Goal: Task Accomplishment & Management: Manage account settings

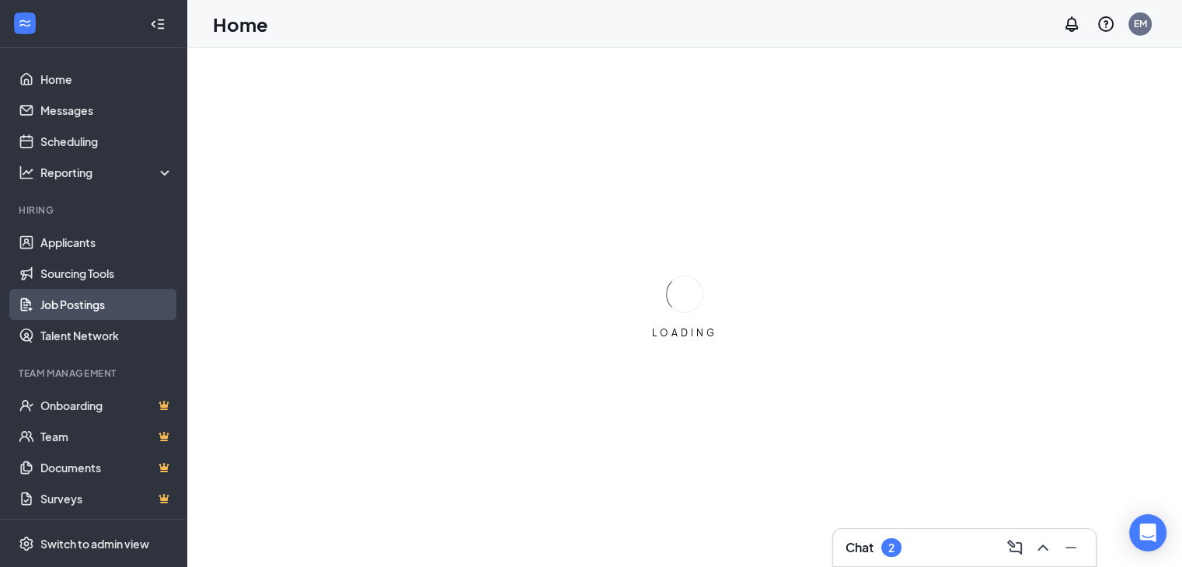
click at [59, 302] on link "Job Postings" at bounding box center [106, 304] width 133 height 31
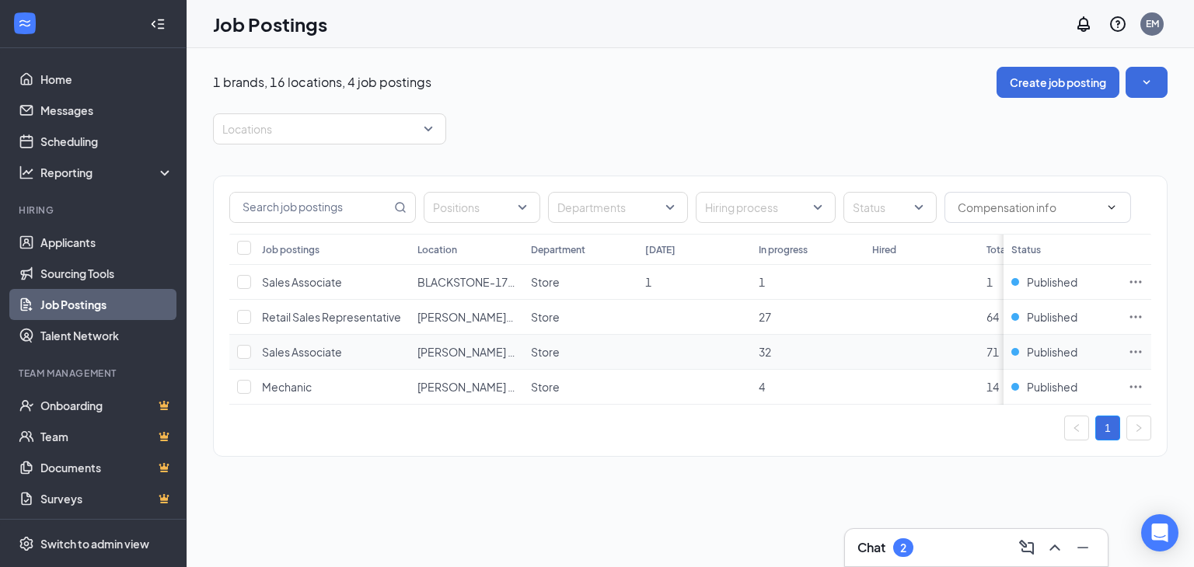
click at [1135, 346] on icon "Ellipses" at bounding box center [1136, 352] width 16 height 16
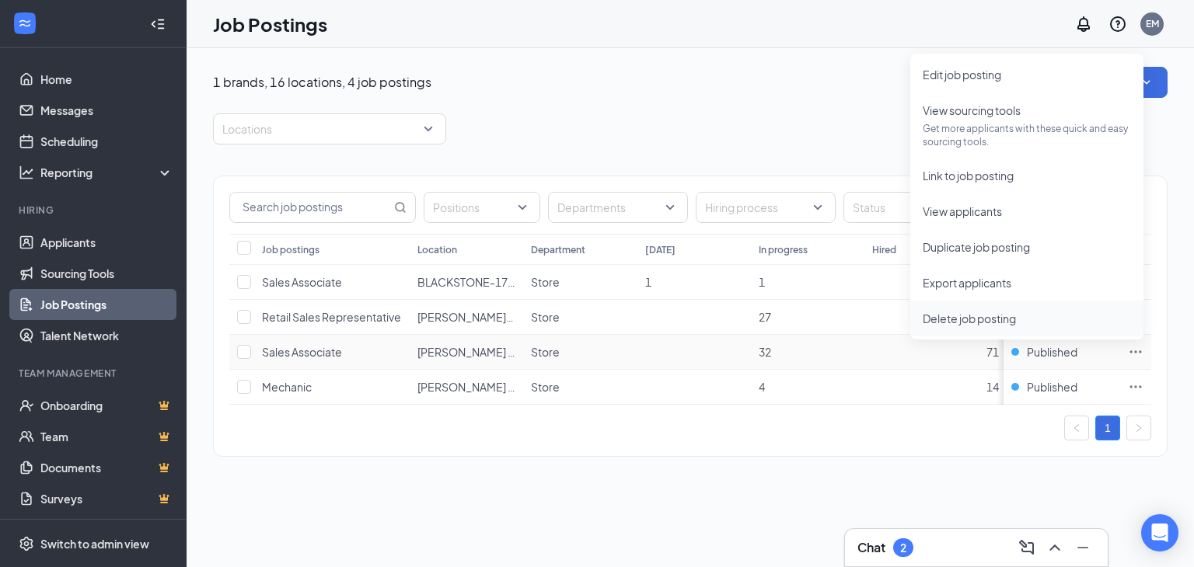
click at [986, 316] on span "Delete job posting" at bounding box center [969, 319] width 93 height 14
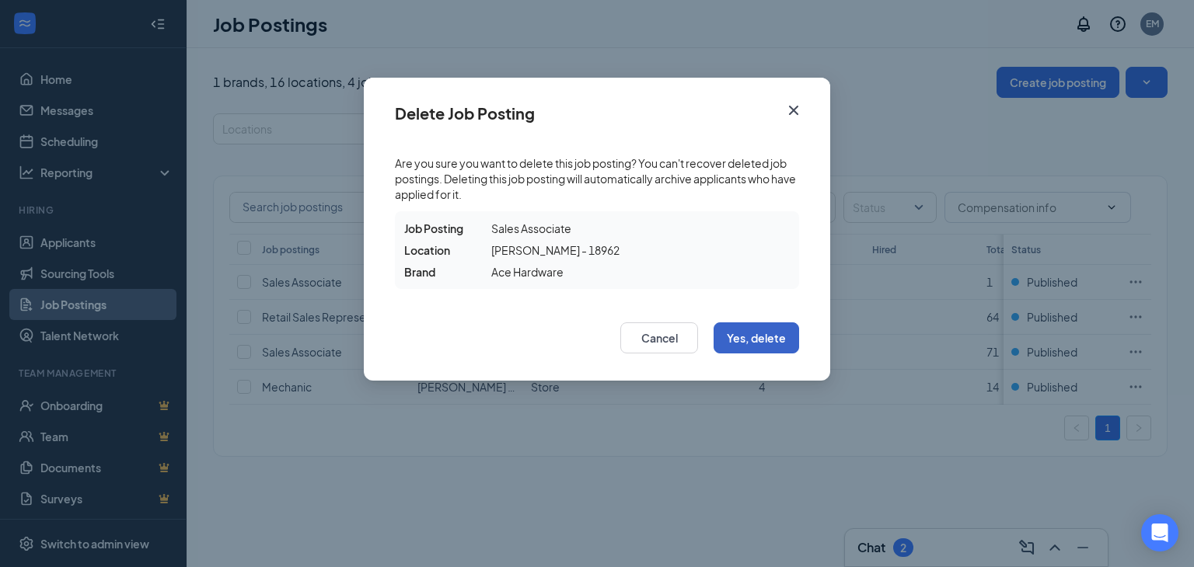
click at [773, 333] on button "Yes, delete" at bounding box center [756, 338] width 85 height 31
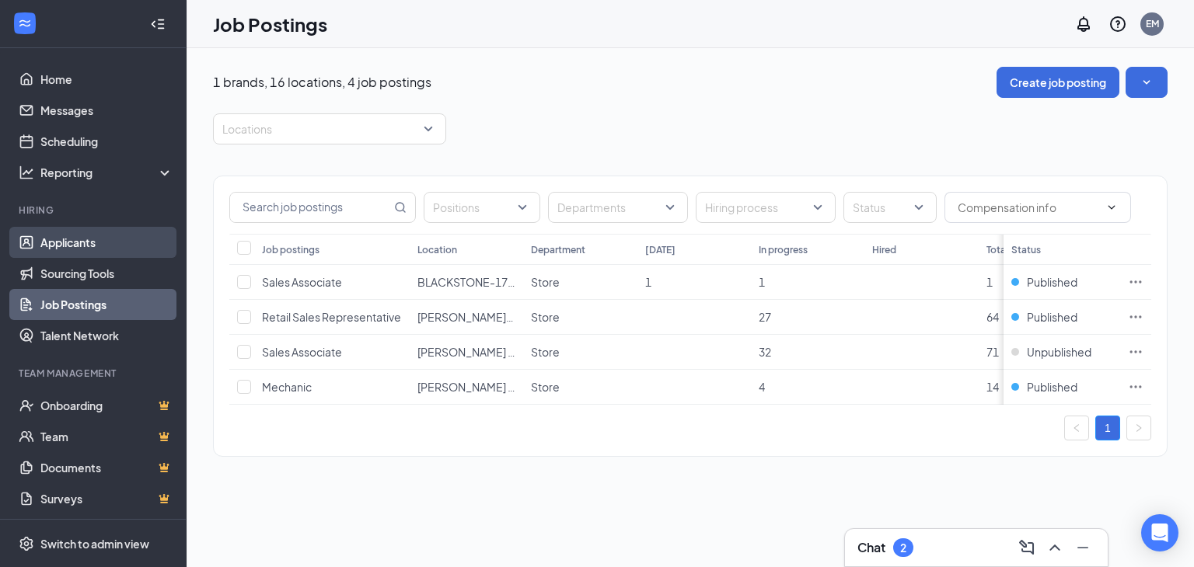
click at [78, 237] on link "Applicants" at bounding box center [106, 242] width 133 height 31
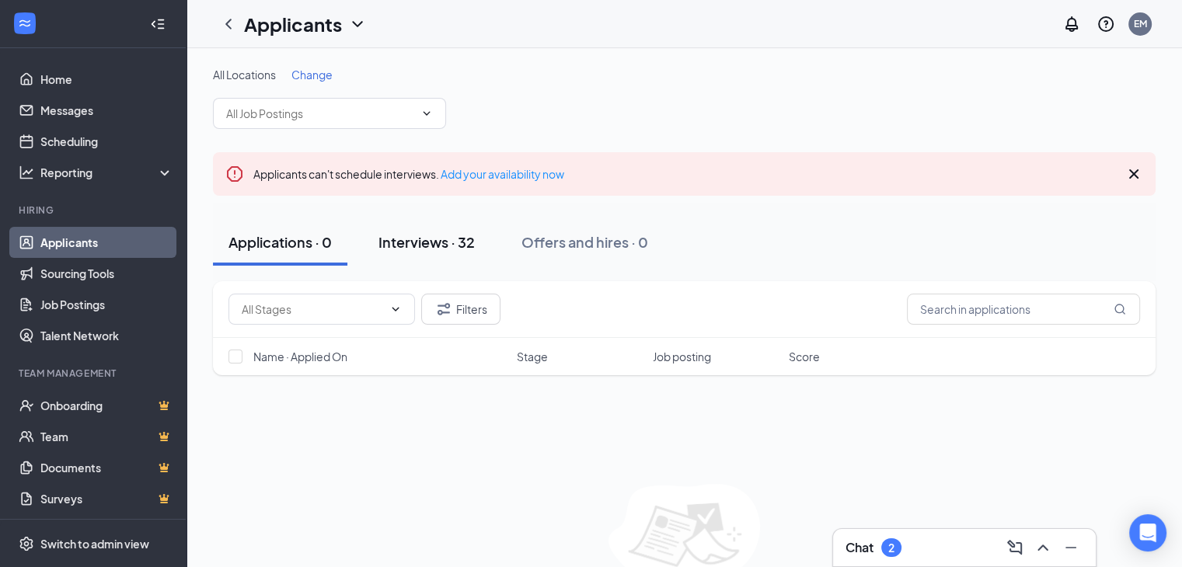
click at [467, 232] on div "Interviews · 32" at bounding box center [427, 241] width 96 height 19
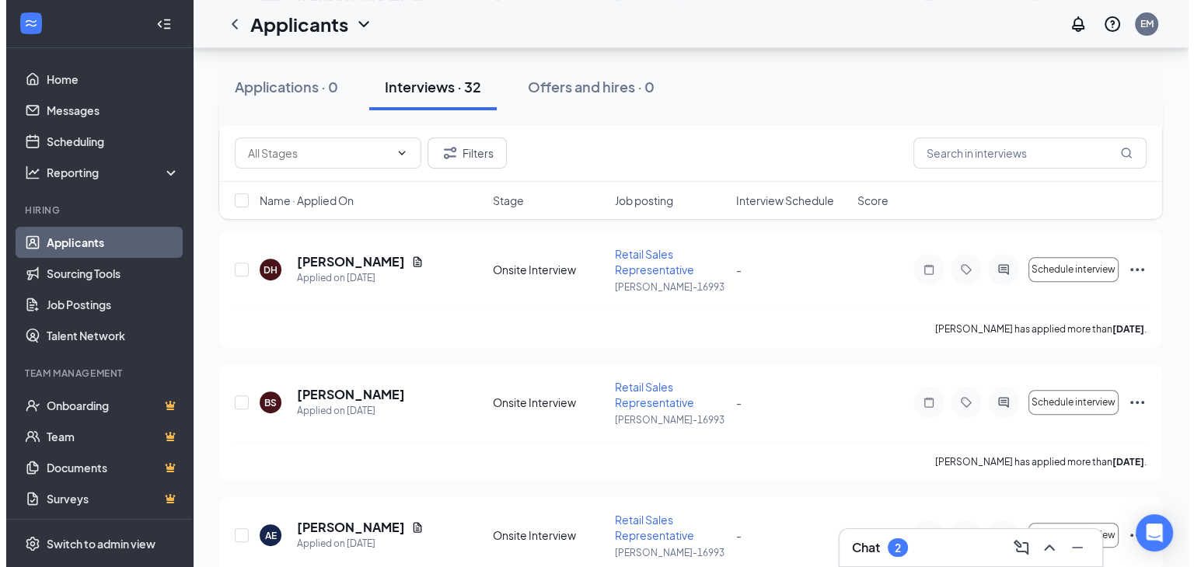
scroll to position [389, 0]
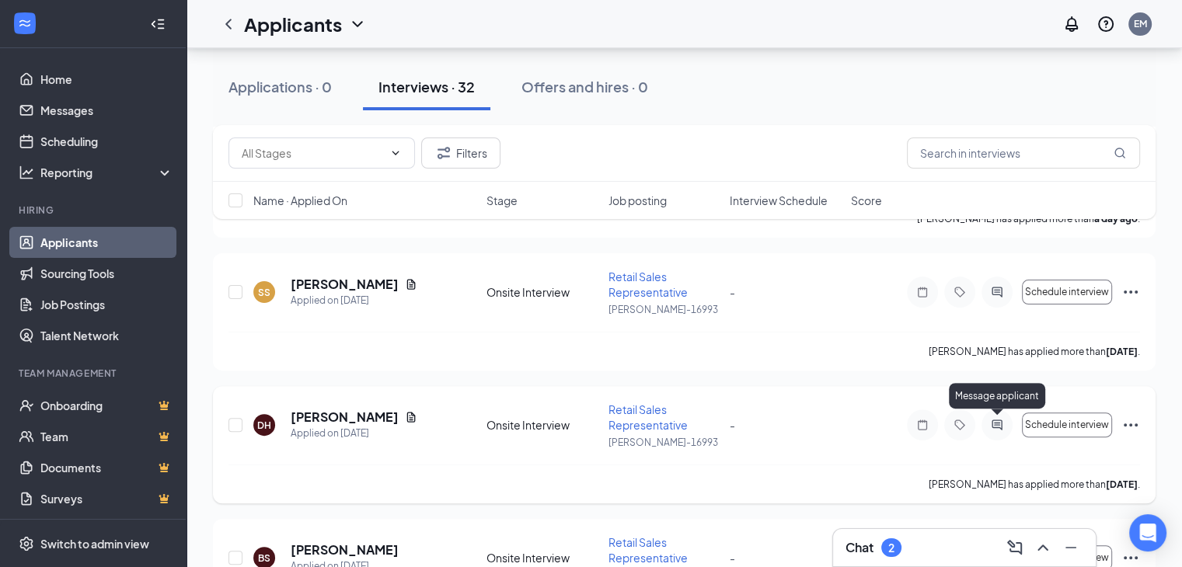
click at [994, 419] on icon "ActiveChat" at bounding box center [997, 425] width 19 height 12
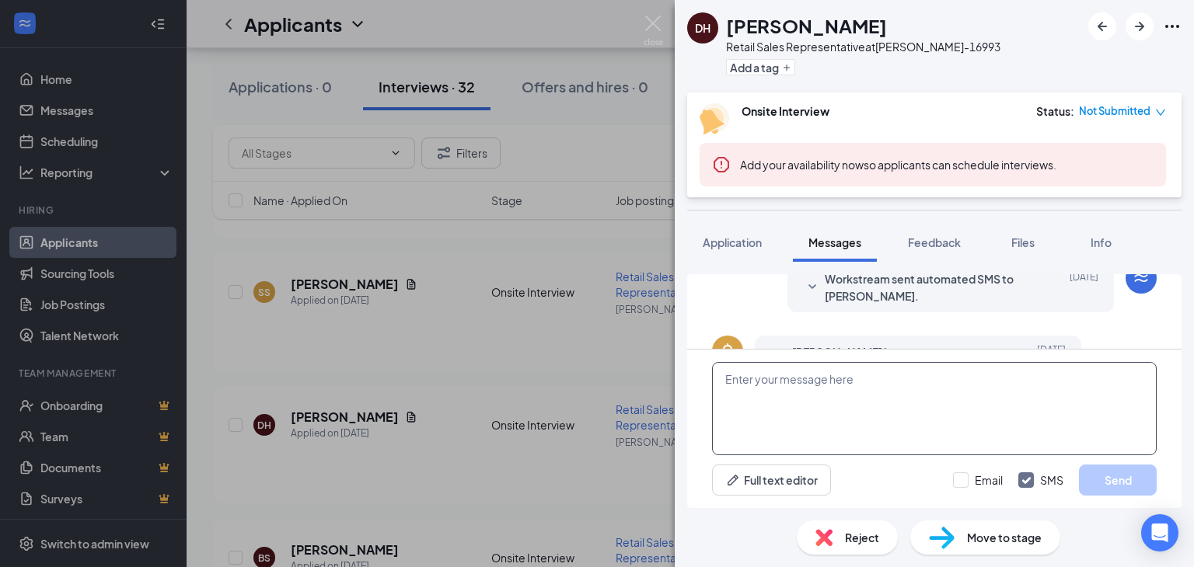
scroll to position [480, 0]
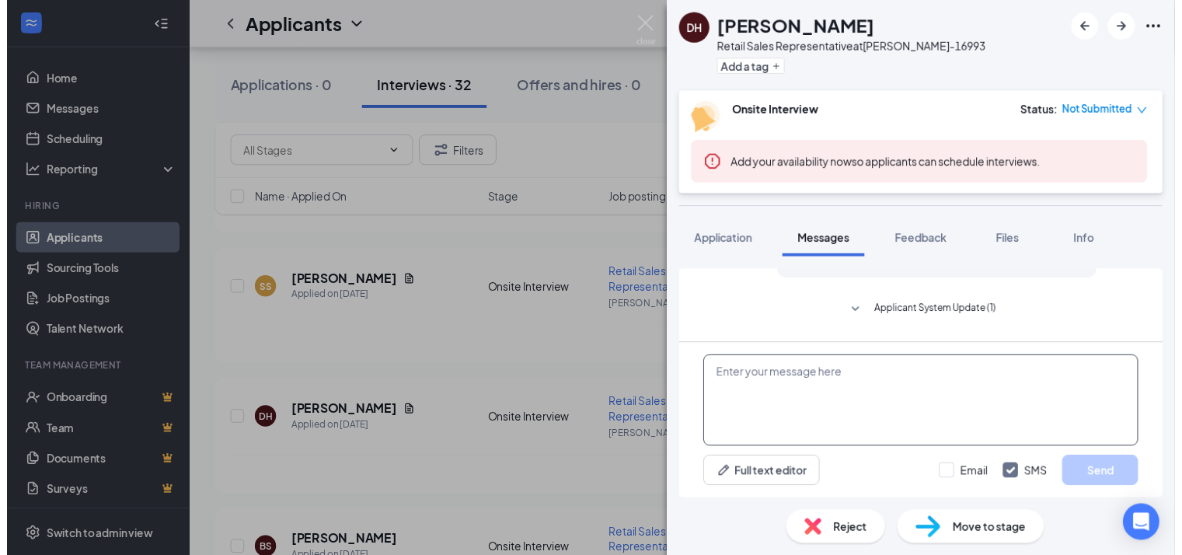
scroll to position [232, 0]
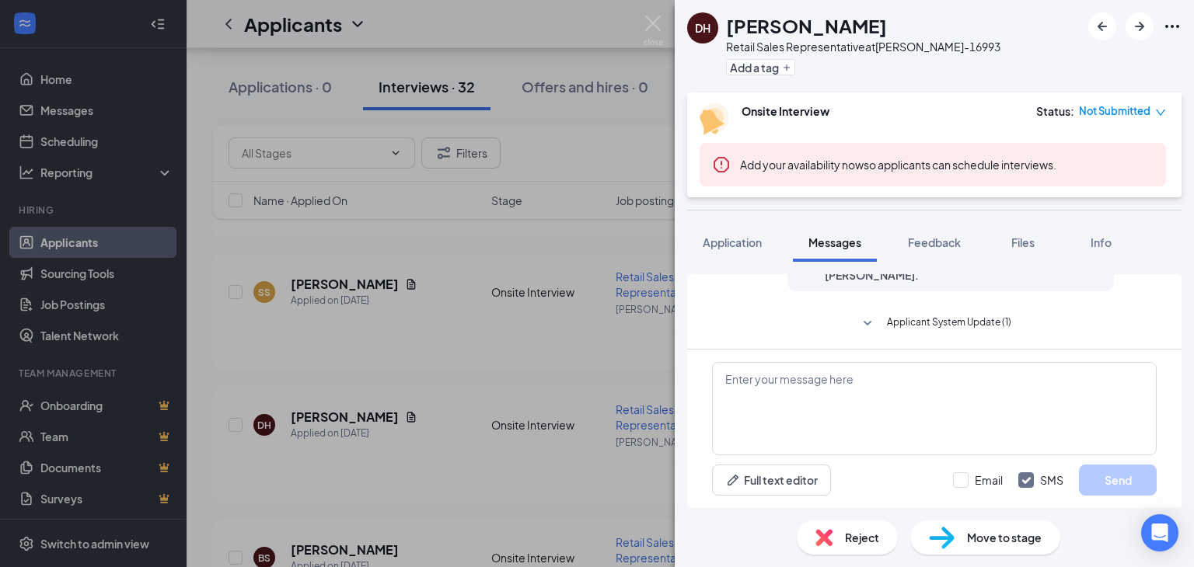
click at [489, 462] on div "DH [PERSON_NAME] Retail Sales Representative at [PERSON_NAME]-16993 Add a tag O…" at bounding box center [597, 283] width 1194 height 567
click at [486, 455] on div "DH [PERSON_NAME] Retail Sales Representative at [PERSON_NAME]-16993 Add a tag O…" at bounding box center [597, 283] width 1194 height 567
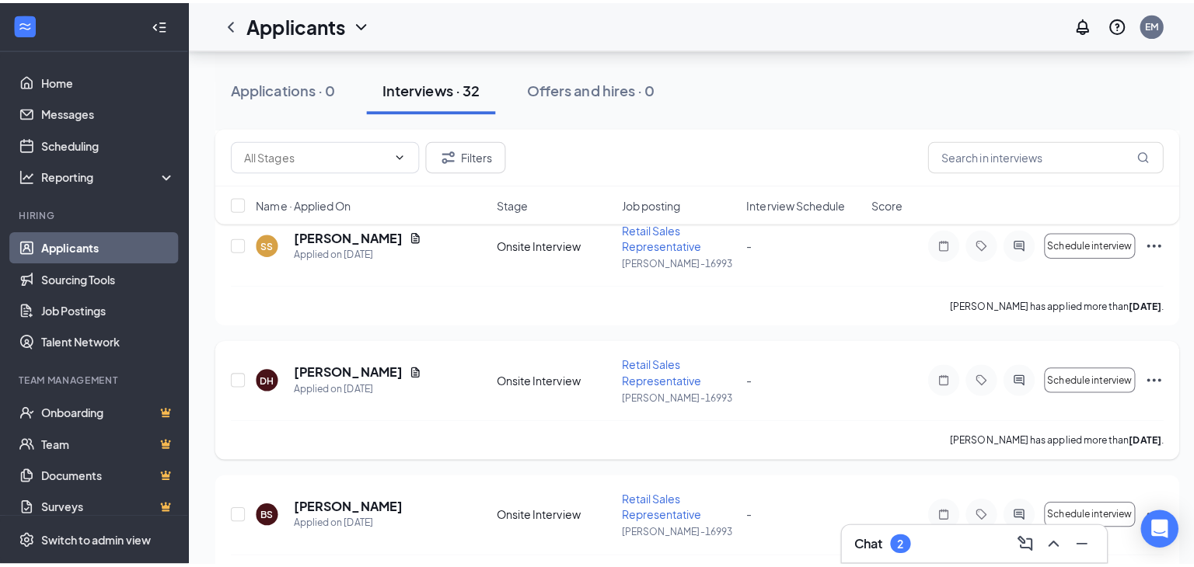
scroll to position [544, 0]
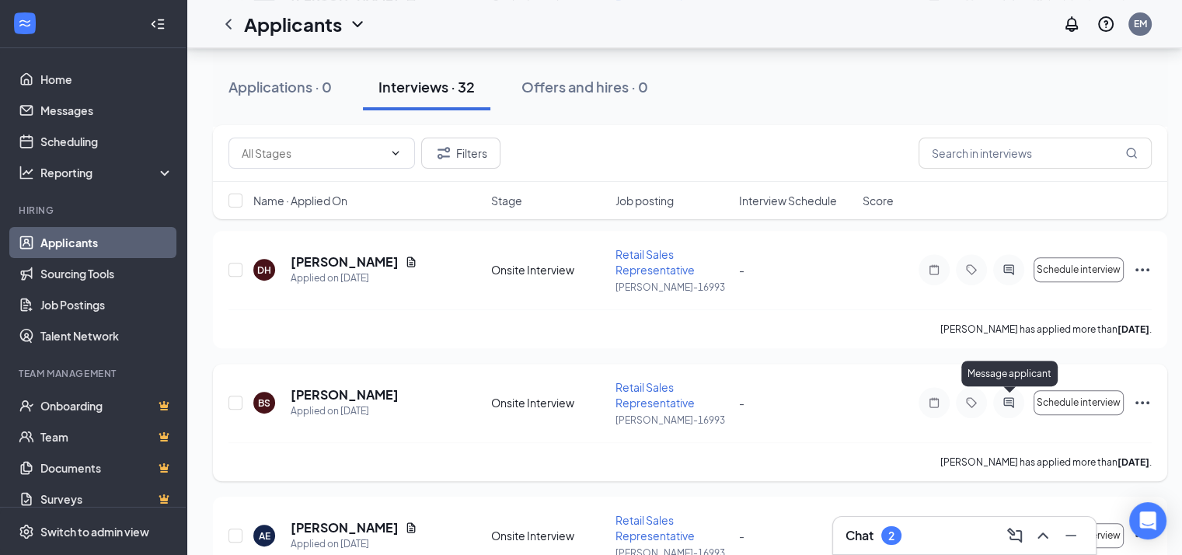
click at [1009, 396] on icon "ActiveChat" at bounding box center [1009, 402] width 19 height 12
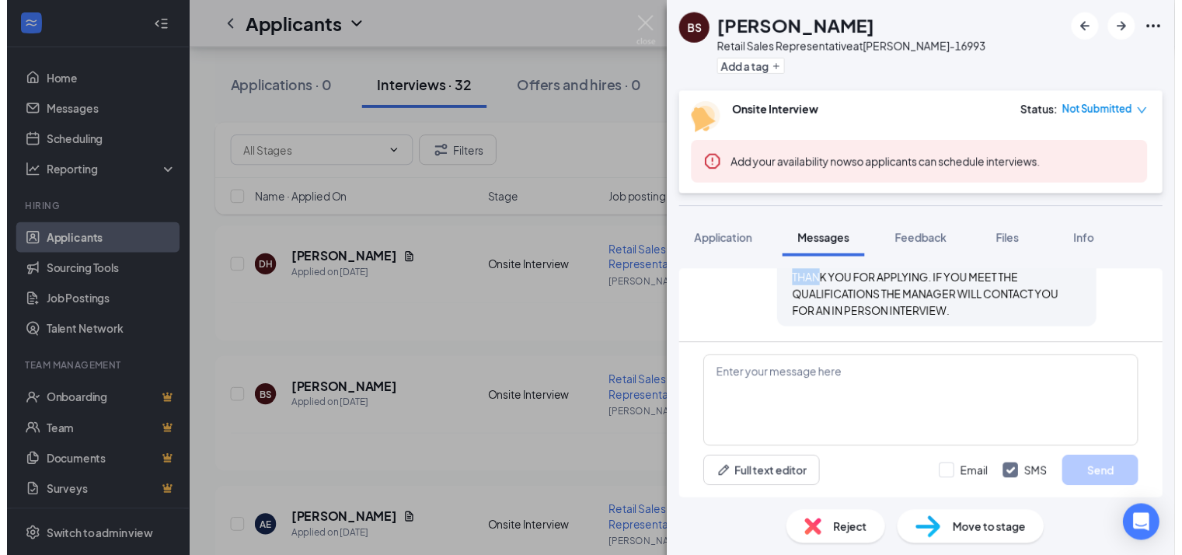
scroll to position [759, 0]
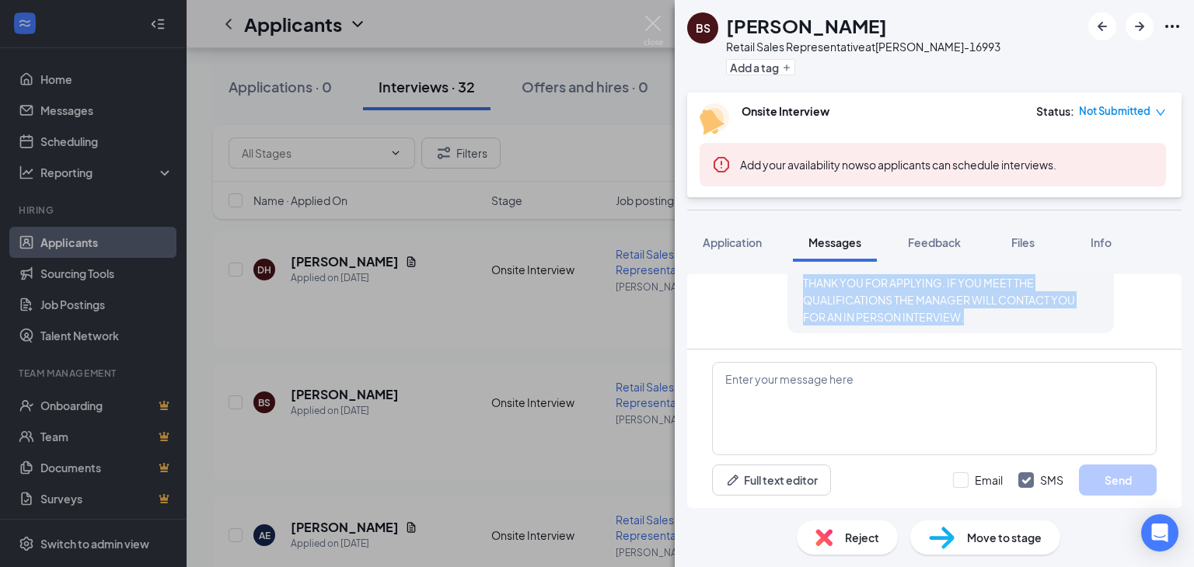
drag, startPoint x: 790, startPoint y: 283, endPoint x: 1073, endPoint y: 321, distance: 284.7
click at [1073, 321] on div "THANK YOU FOR APPLYING. IF YOU MEET THE QUALIFICATIONS THE MANAGER WILL CONTACT…" at bounding box center [950, 299] width 295 height 51
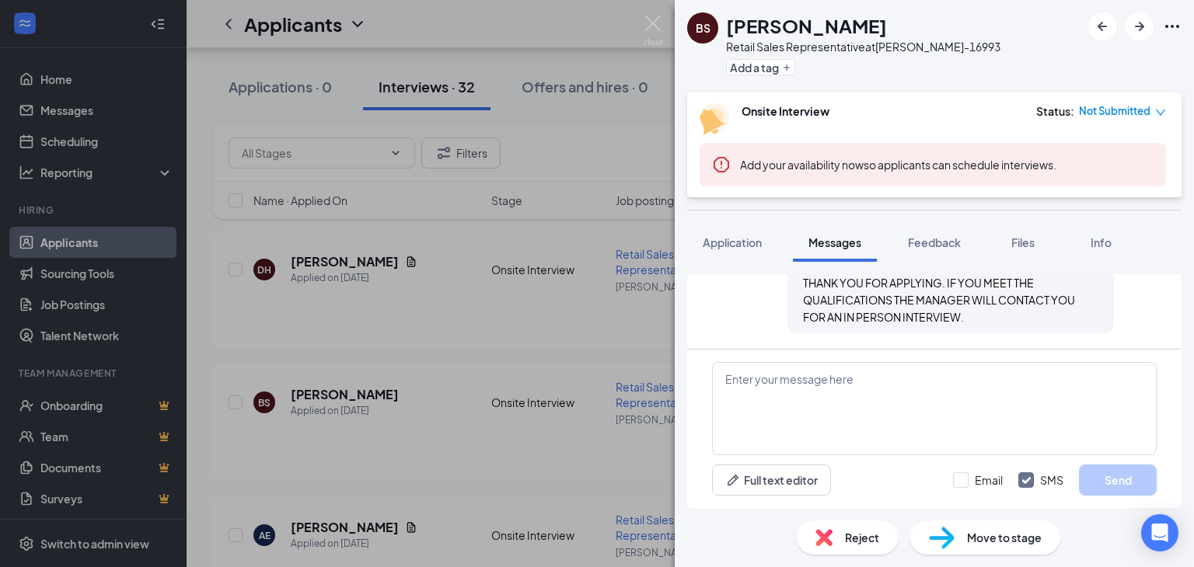
click at [497, 446] on div "BS [PERSON_NAME] Retail Sales Representative at [PERSON_NAME]-16993 Add a tag O…" at bounding box center [597, 283] width 1194 height 567
click at [459, 438] on div "BS [PERSON_NAME] Retail Sales Representative at [PERSON_NAME]-16993 Add a tag O…" at bounding box center [597, 283] width 1194 height 567
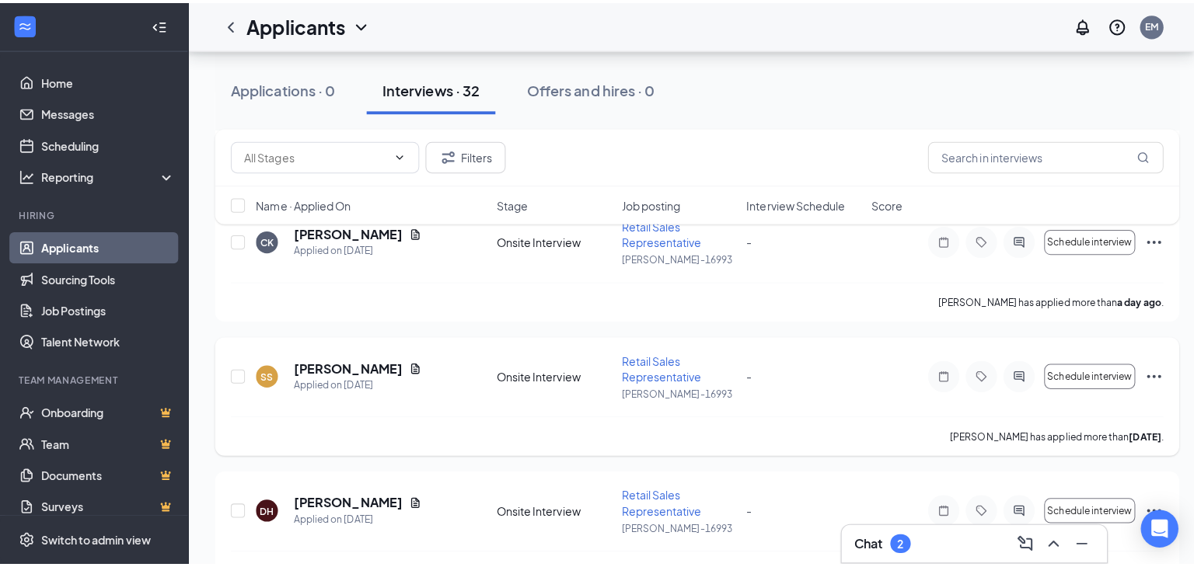
scroll to position [544, 0]
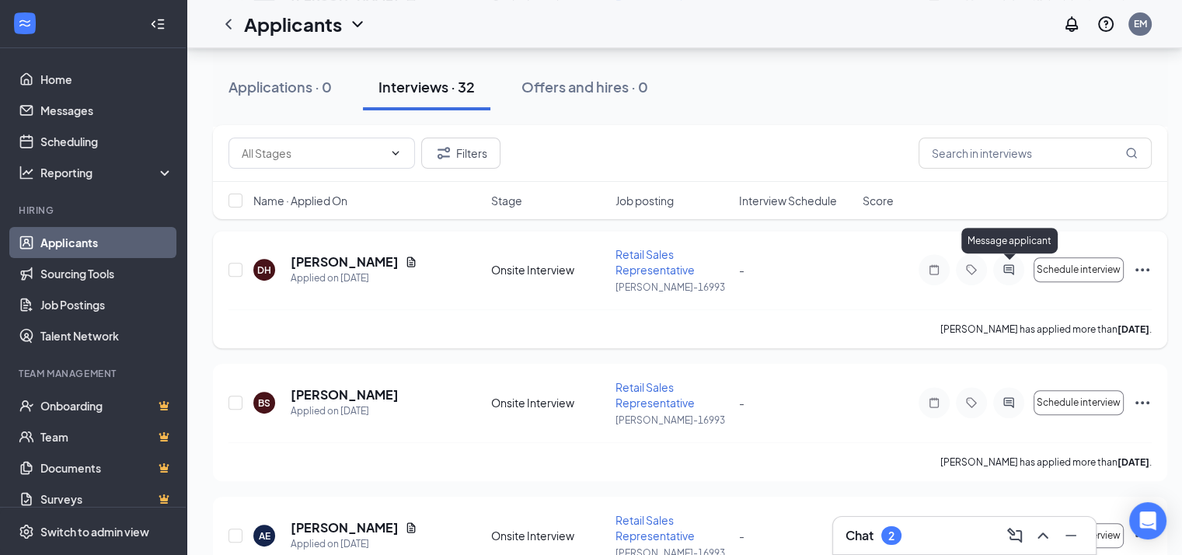
click at [1007, 267] on icon "ActiveChat" at bounding box center [1008, 270] width 10 height 10
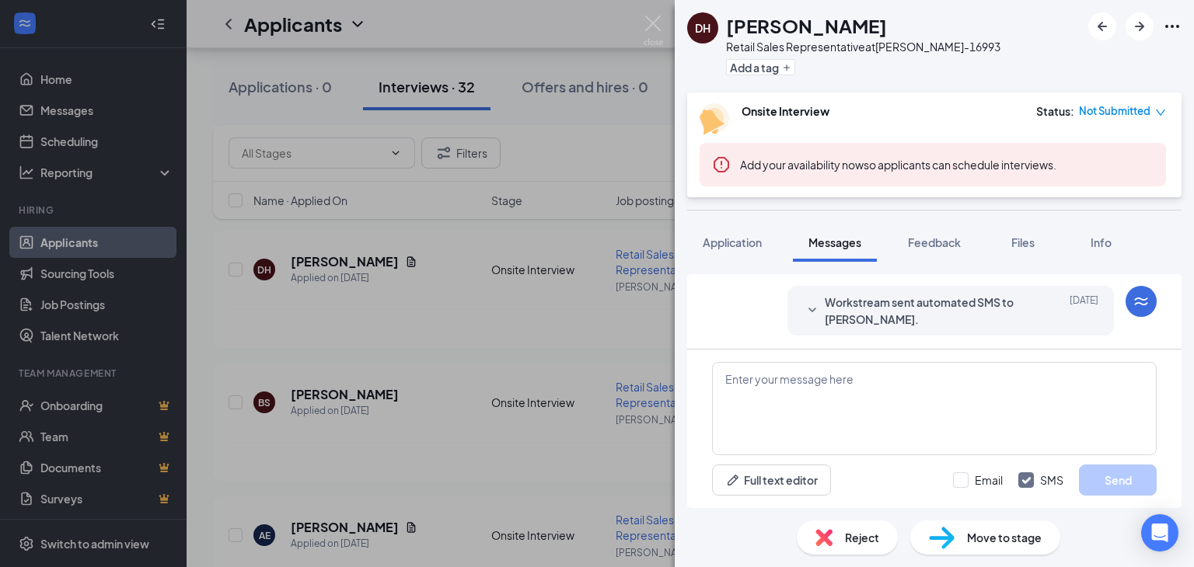
scroll to position [429, 0]
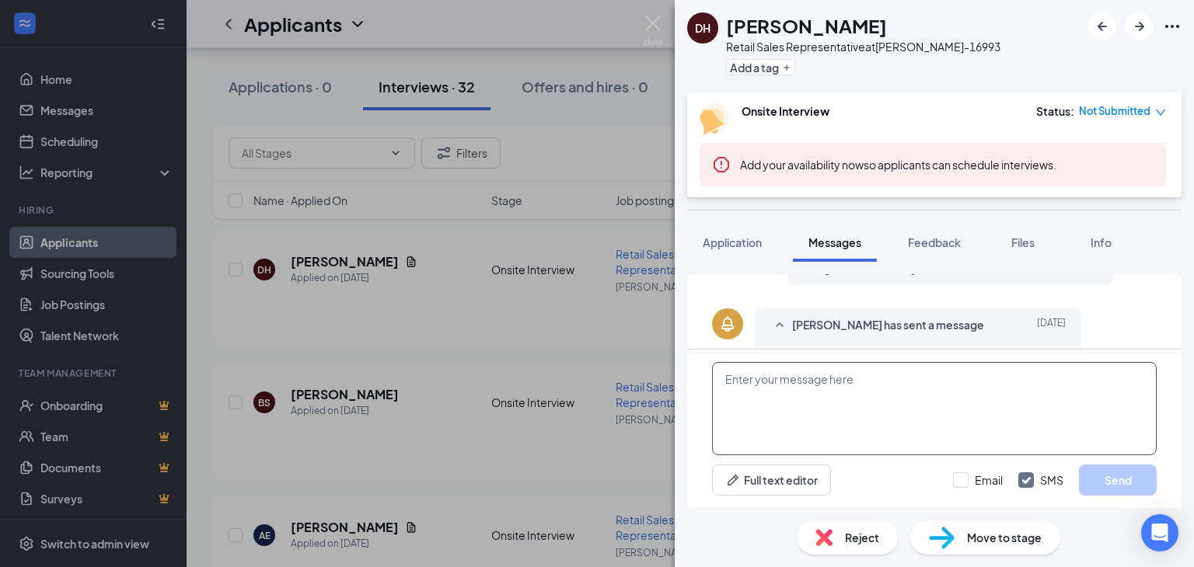
paste textarea "THANK YOU FOR APPLYING. IF YOU MEET THE QUALIFICATIONS THE MANAGER WILL CONTACT…"
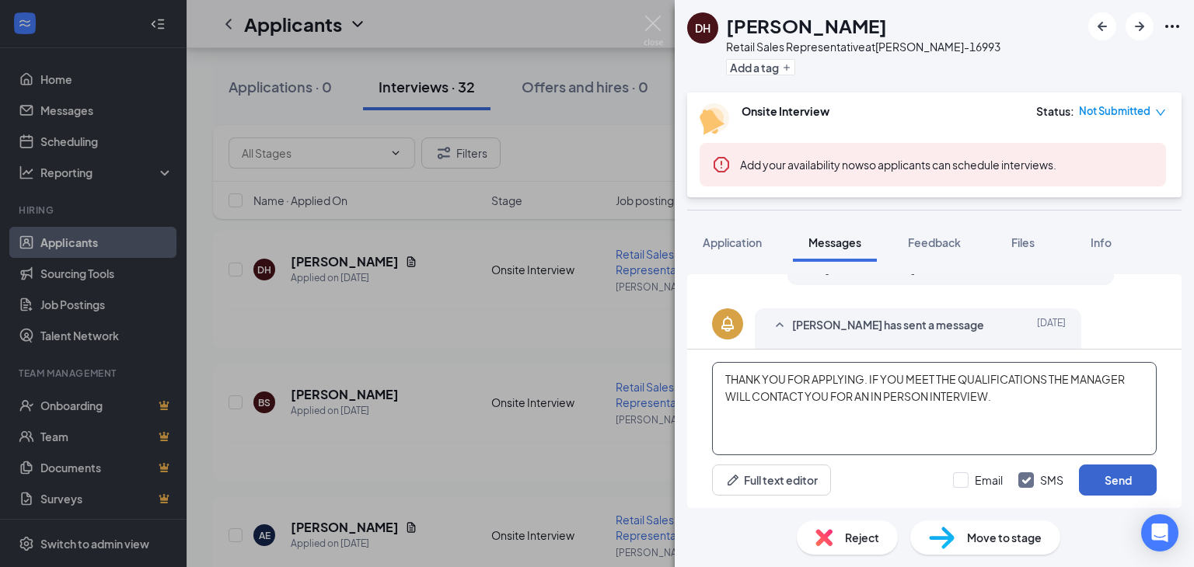
type textarea "THANK YOU FOR APPLYING. IF YOU MEET THE QUALIFICATIONS THE MANAGER WILL CONTACT…"
click at [1110, 477] on button "Send" at bounding box center [1118, 480] width 78 height 31
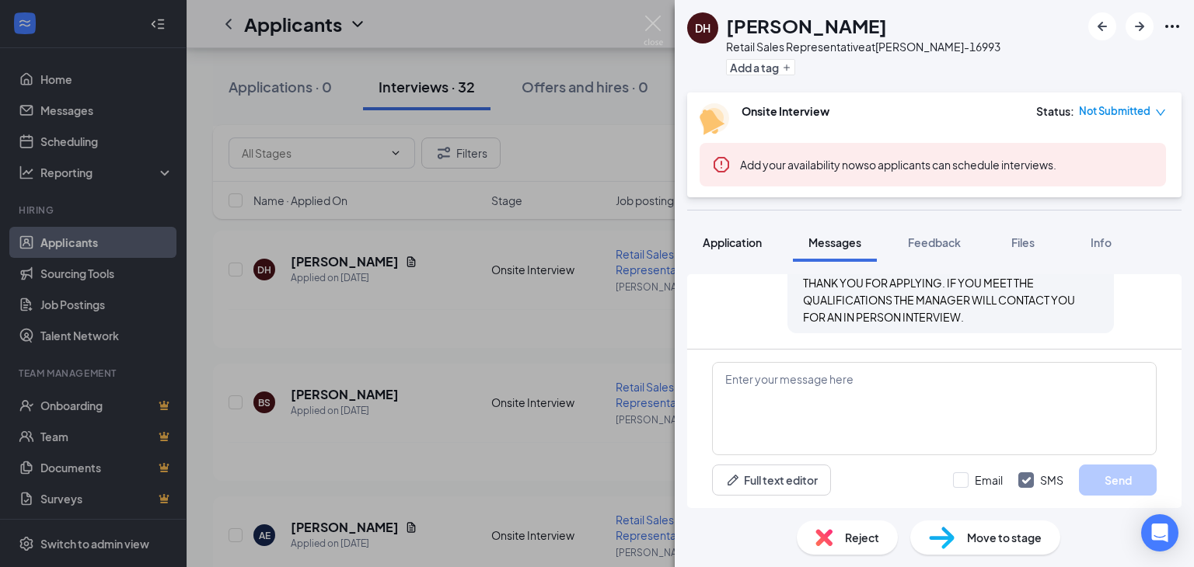
scroll to position [614, 0]
click at [727, 237] on span "Application" at bounding box center [732, 243] width 59 height 14
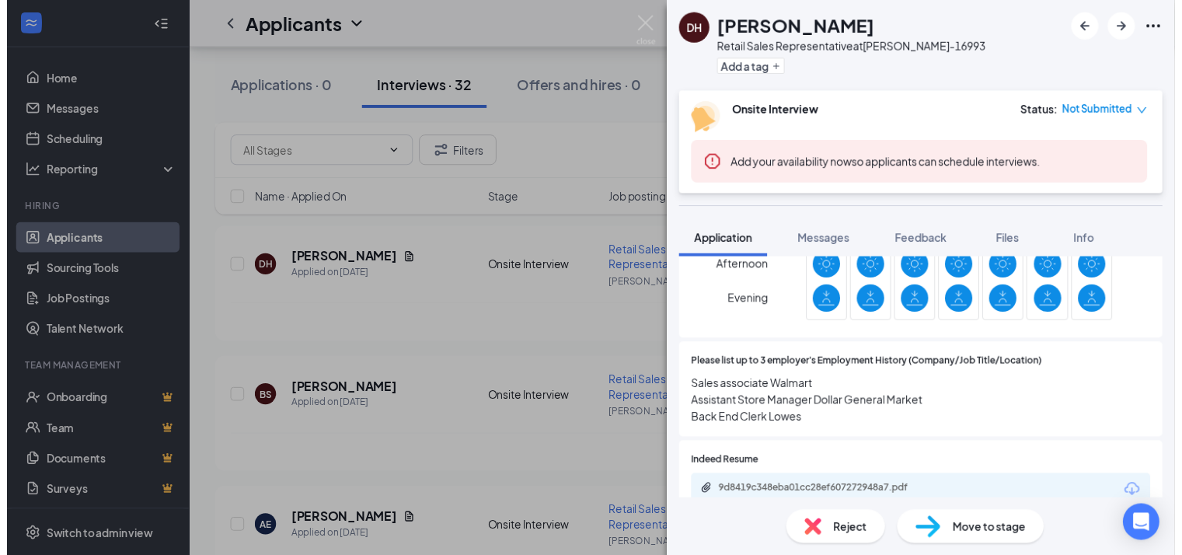
scroll to position [1010, 0]
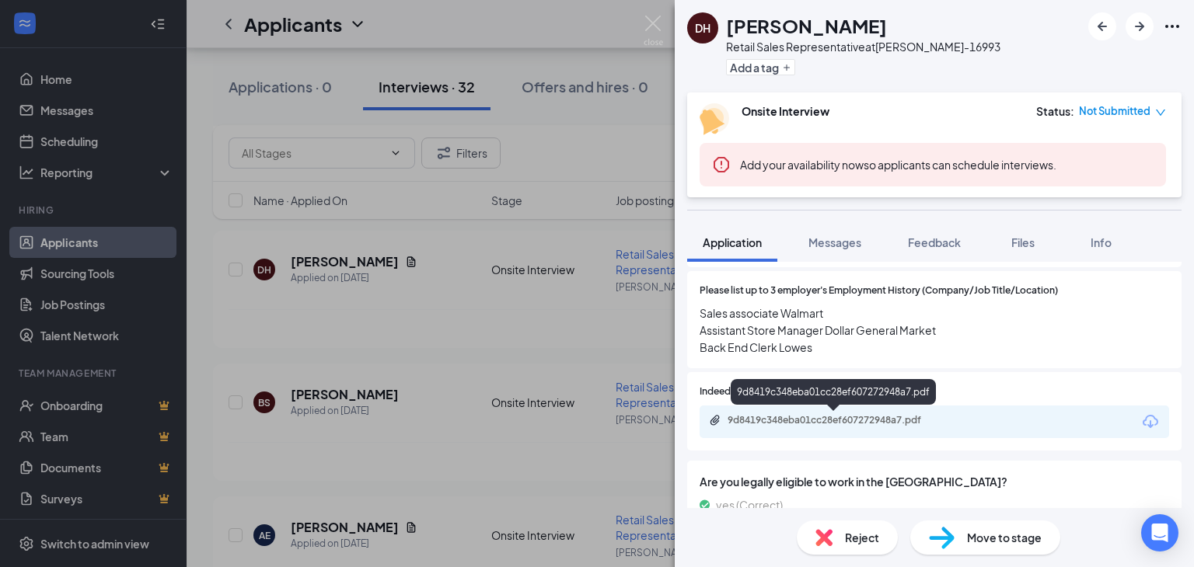
click at [783, 417] on div "9d8419c348eba01cc28ef607272948a7.pdf" at bounding box center [836, 420] width 218 height 12
click at [801, 417] on div "9d8419c348eba01cc28ef607272948a7.pdf" at bounding box center [836, 420] width 218 height 12
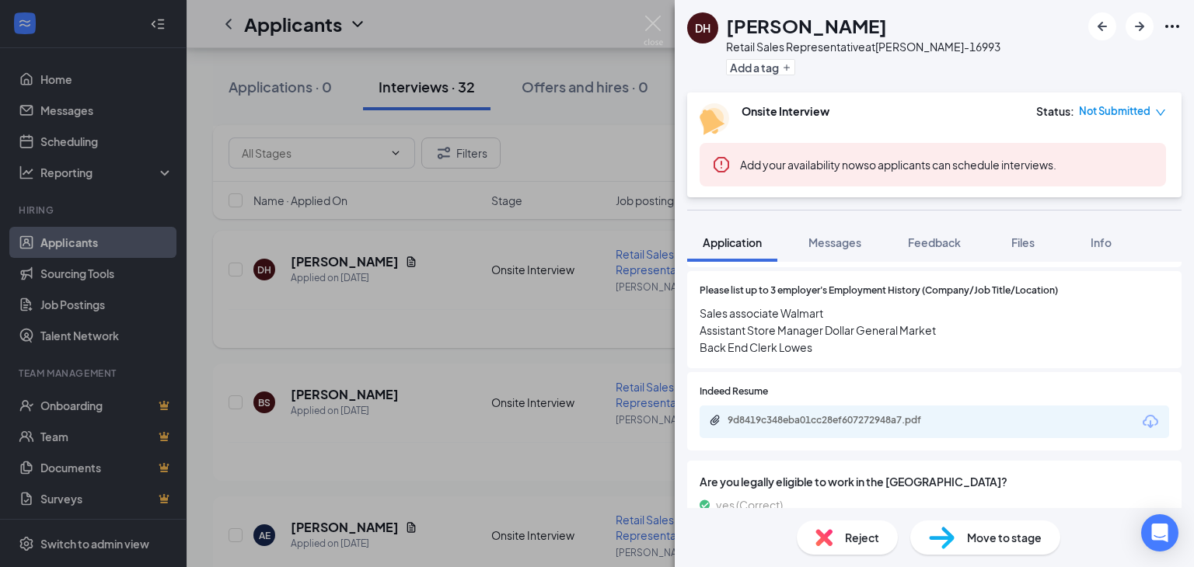
click at [448, 417] on div "DH [PERSON_NAME] Retail Sales Representative at [PERSON_NAME]-16993 Add a tag O…" at bounding box center [597, 283] width 1194 height 567
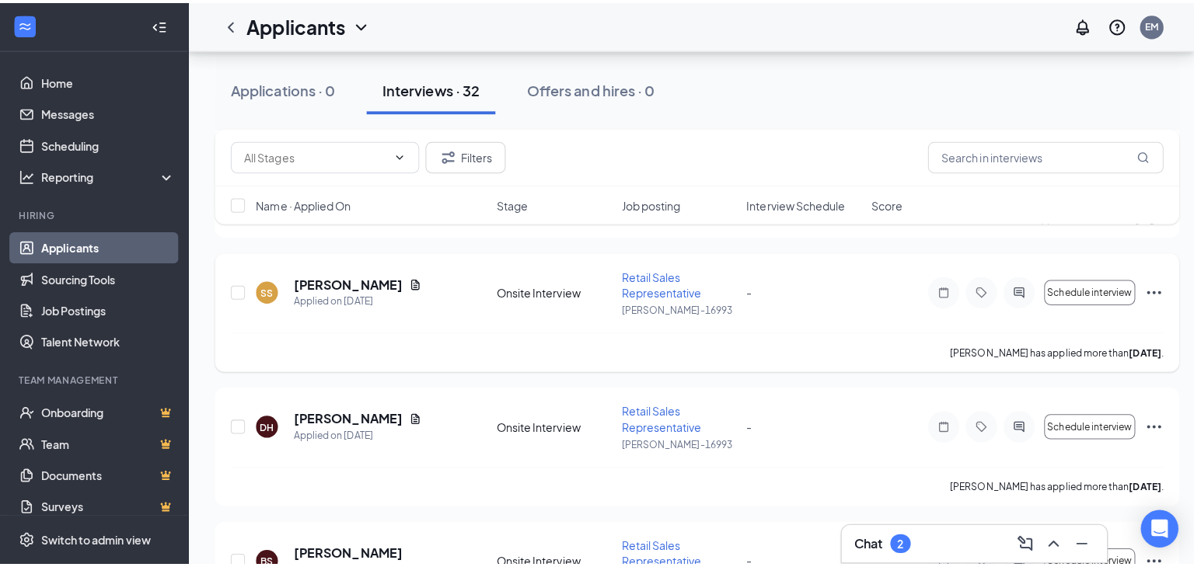
scroll to position [389, 0]
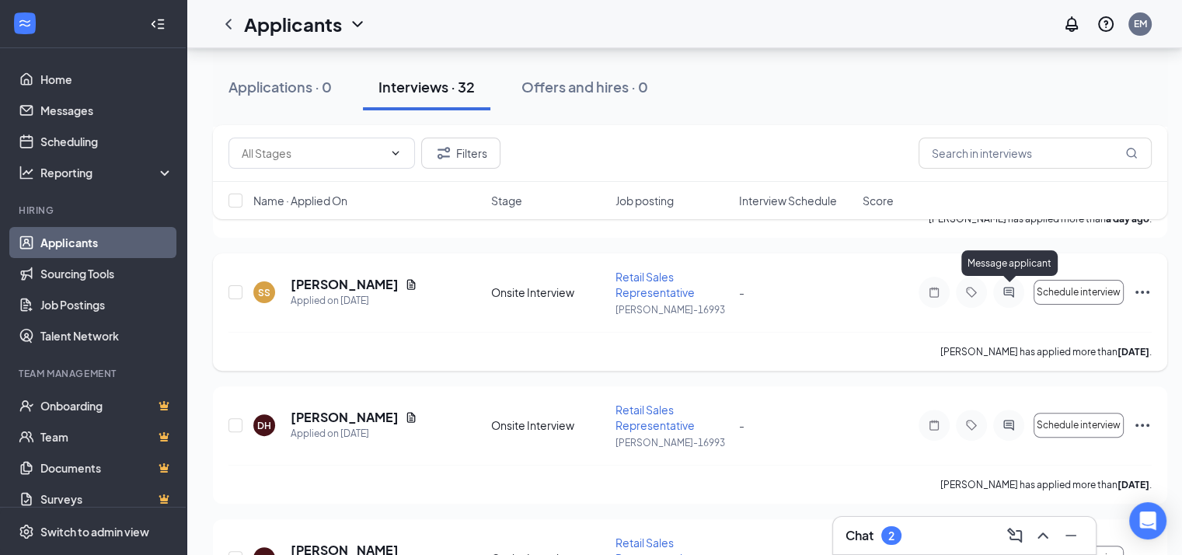
click at [1006, 284] on div at bounding box center [1008, 292] width 31 height 31
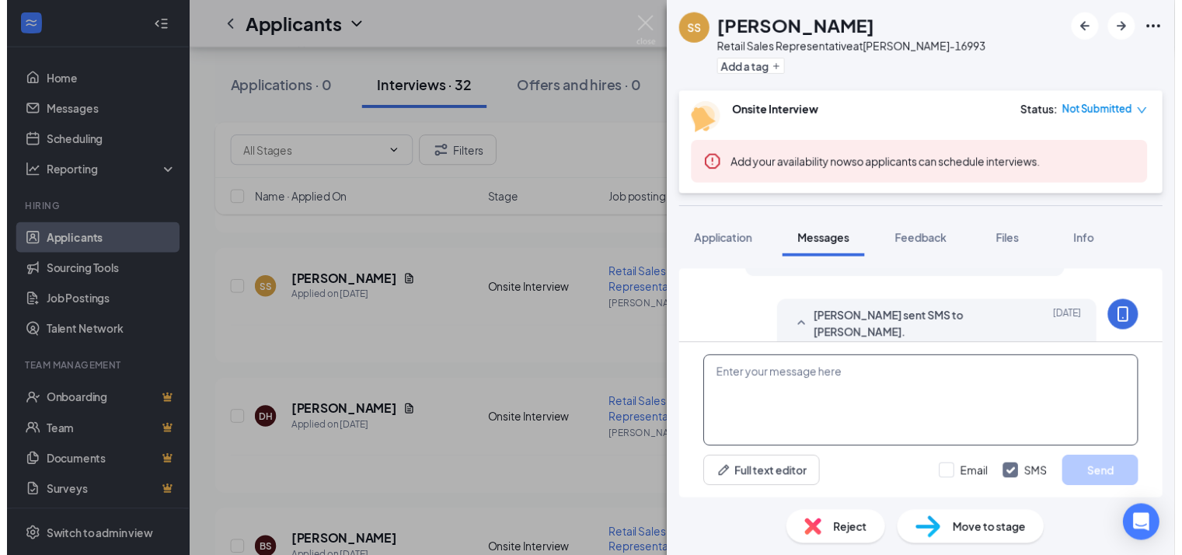
scroll to position [598, 0]
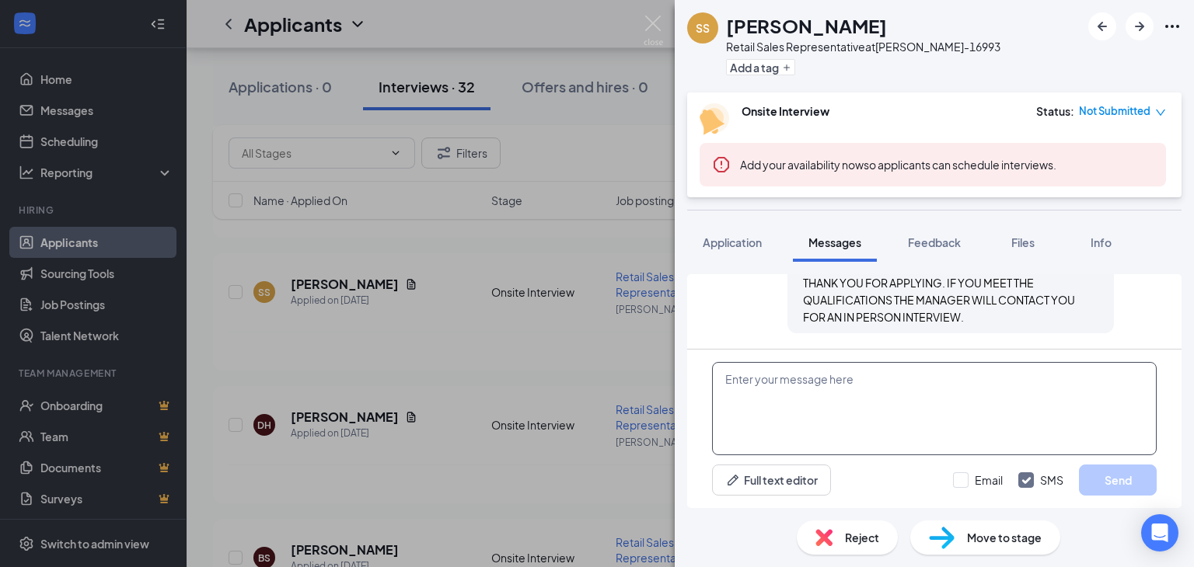
drag, startPoint x: 790, startPoint y: 393, endPoint x: 457, endPoint y: 319, distance: 340.8
click at [456, 319] on div "SS [PERSON_NAME] Retail Sales Representative at [PERSON_NAME]-16993 Add a tag O…" at bounding box center [597, 283] width 1194 height 567
click at [455, 322] on div "SS [PERSON_NAME] Retail Sales Representative at [PERSON_NAME]-16993 Add a tag O…" at bounding box center [597, 283] width 1194 height 567
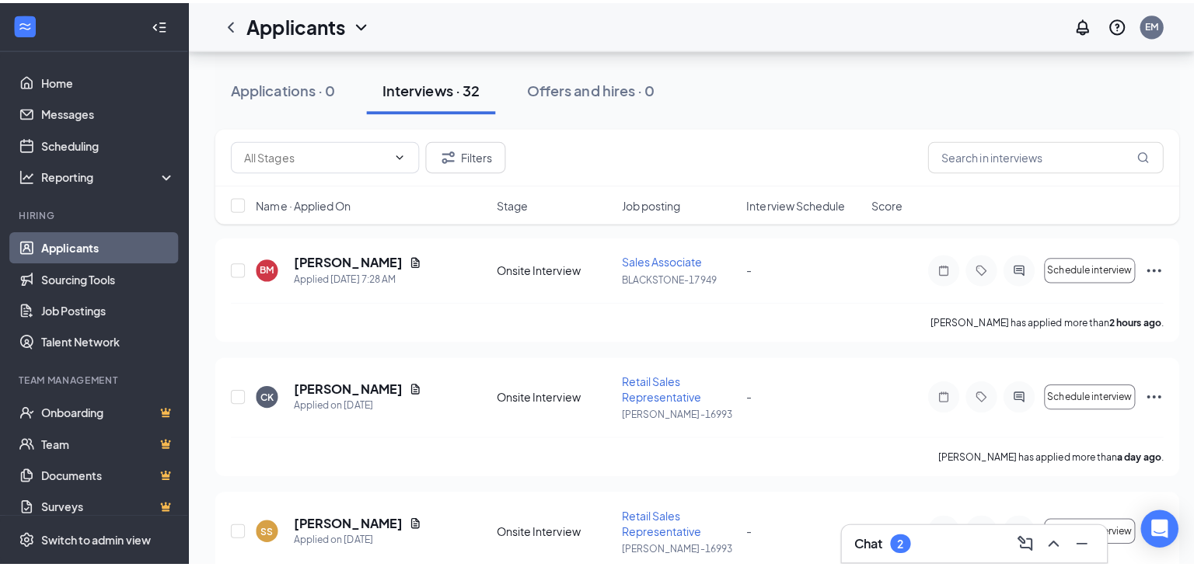
scroll to position [155, 0]
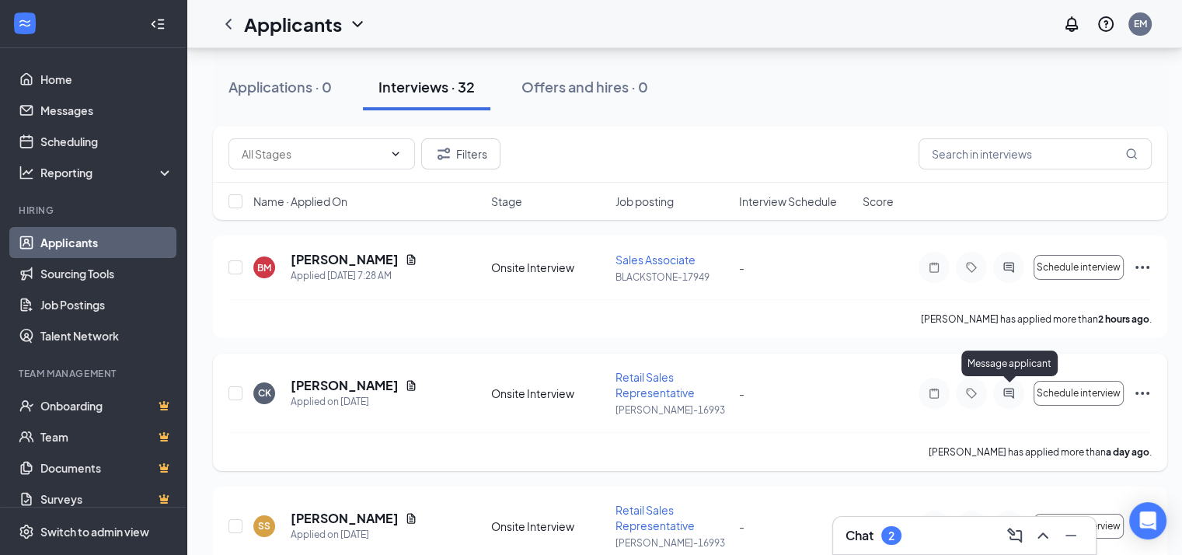
click at [1008, 387] on icon "ActiveChat" at bounding box center [1009, 393] width 19 height 12
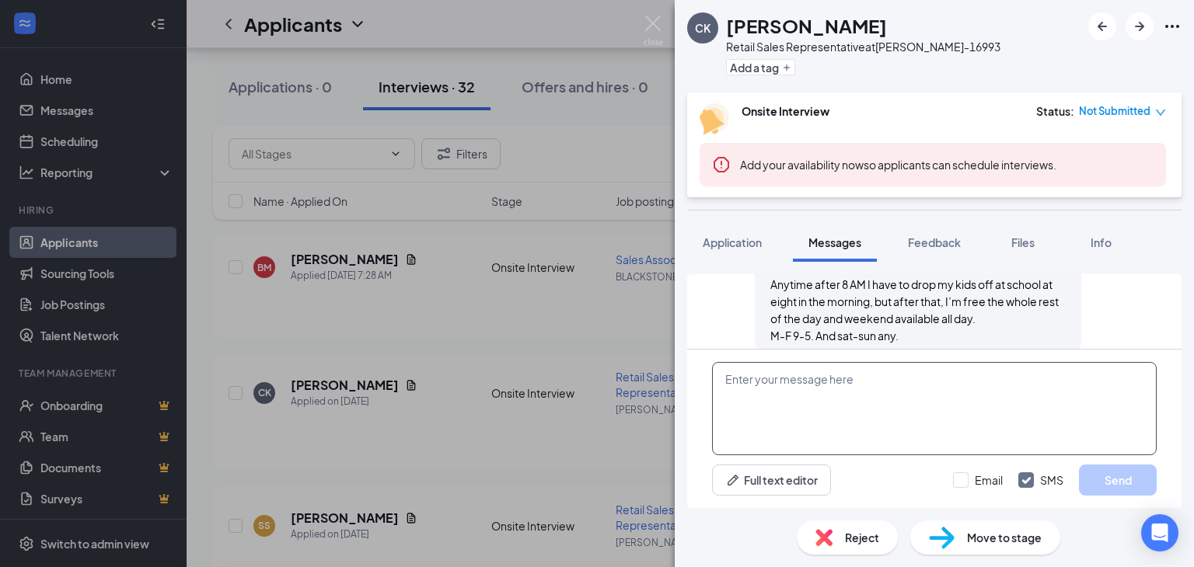
scroll to position [516, 0]
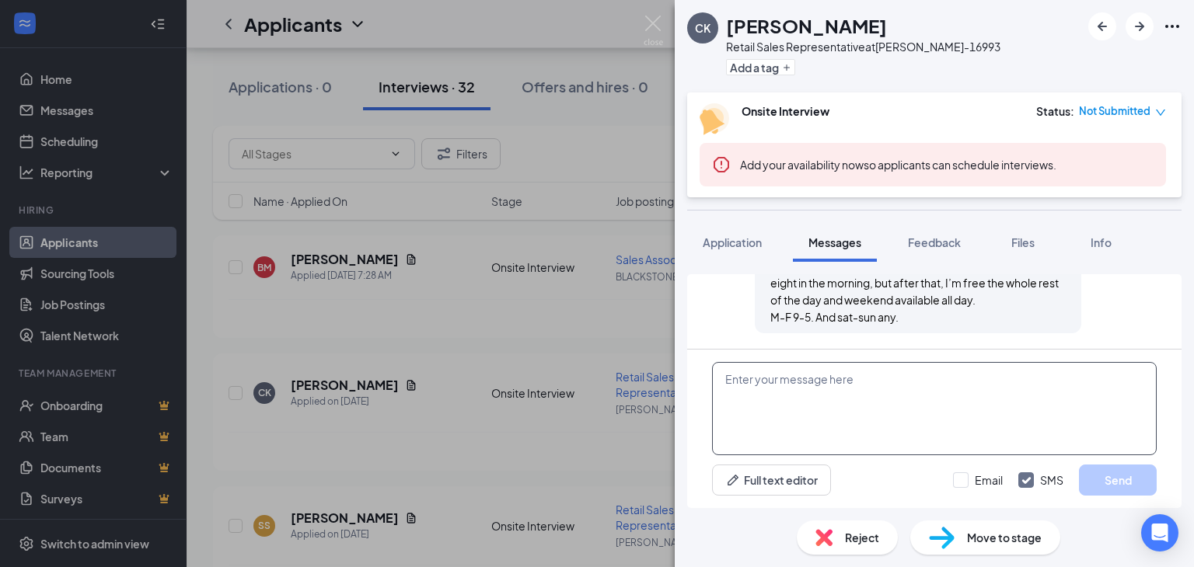
paste textarea "THANK YOU FOR APPLYING. IF YOU MEET THE QUALIFICATIONS THE MANAGER WILL CONTACT…"
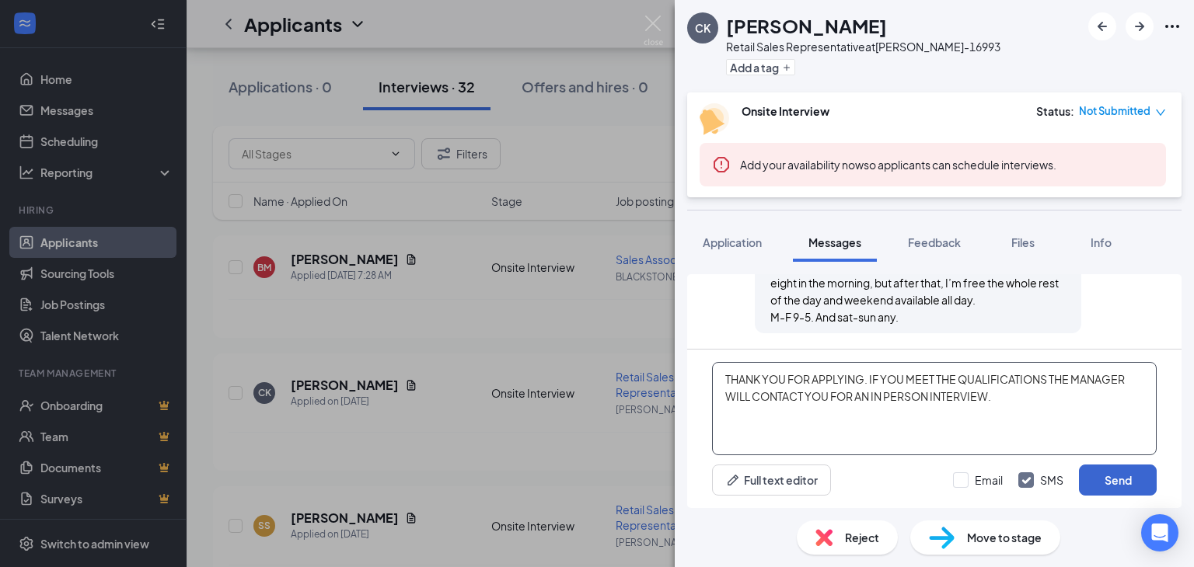
type textarea "THANK YOU FOR APPLYING. IF YOU MEET THE QUALIFICATIONS THE MANAGER WILL CONTACT…"
click at [1107, 473] on button "Send" at bounding box center [1118, 480] width 78 height 31
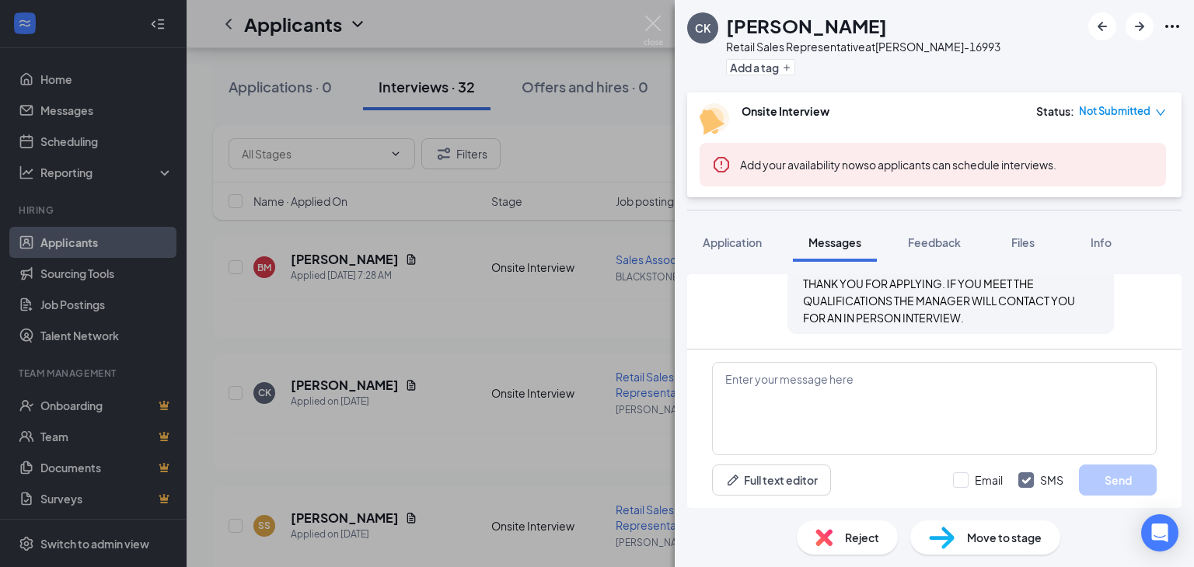
scroll to position [650, 0]
click at [722, 234] on button "Application" at bounding box center [732, 242] width 90 height 39
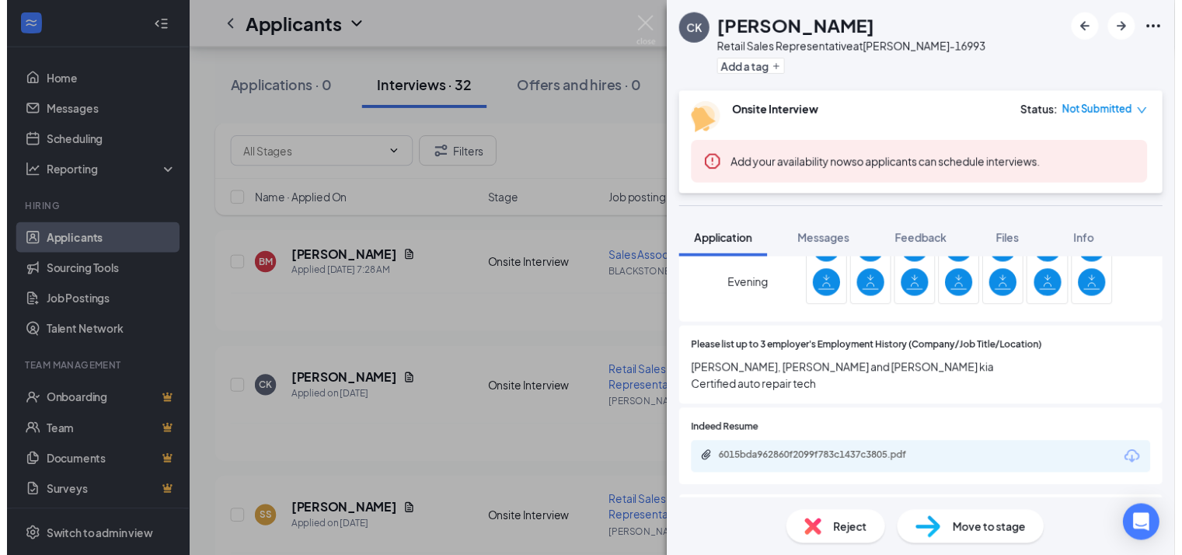
scroll to position [1088, 0]
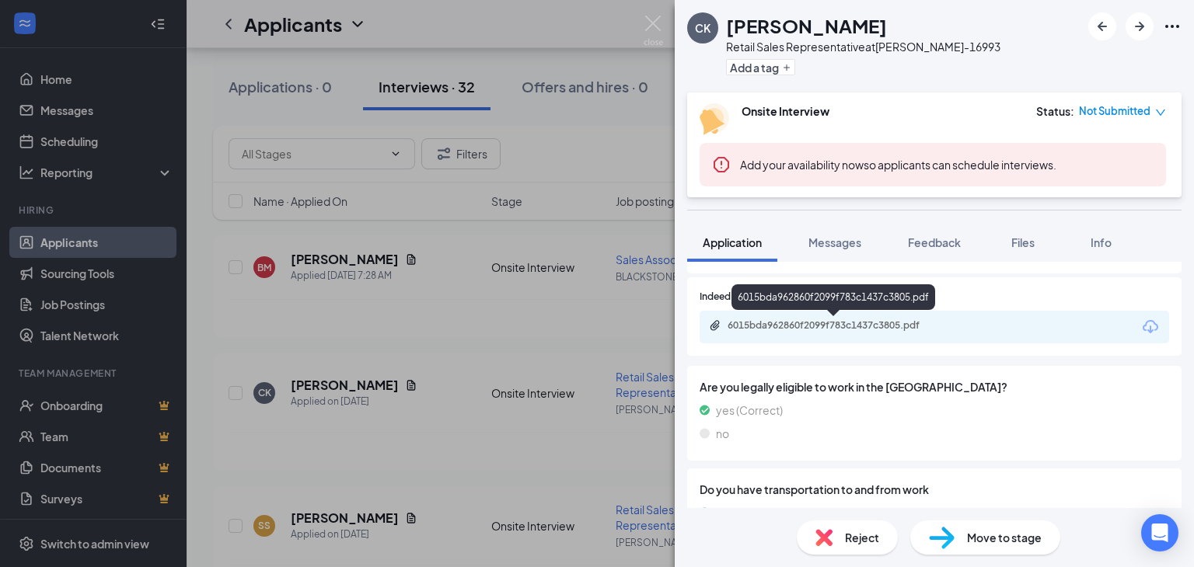
click at [796, 321] on div "6015bda962860f2099f783c1437c3805.pdf" at bounding box center [836, 325] width 218 height 12
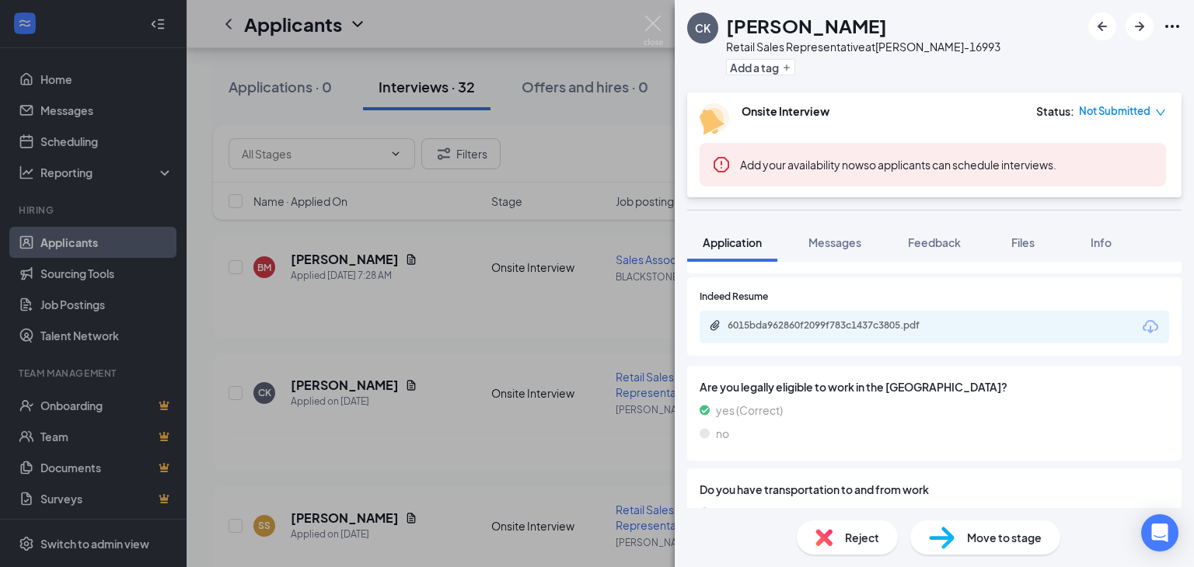
click at [478, 409] on div "CK [PERSON_NAME] Retail Sales Representative at [PERSON_NAME]-16993 Add a tag O…" at bounding box center [597, 283] width 1194 height 567
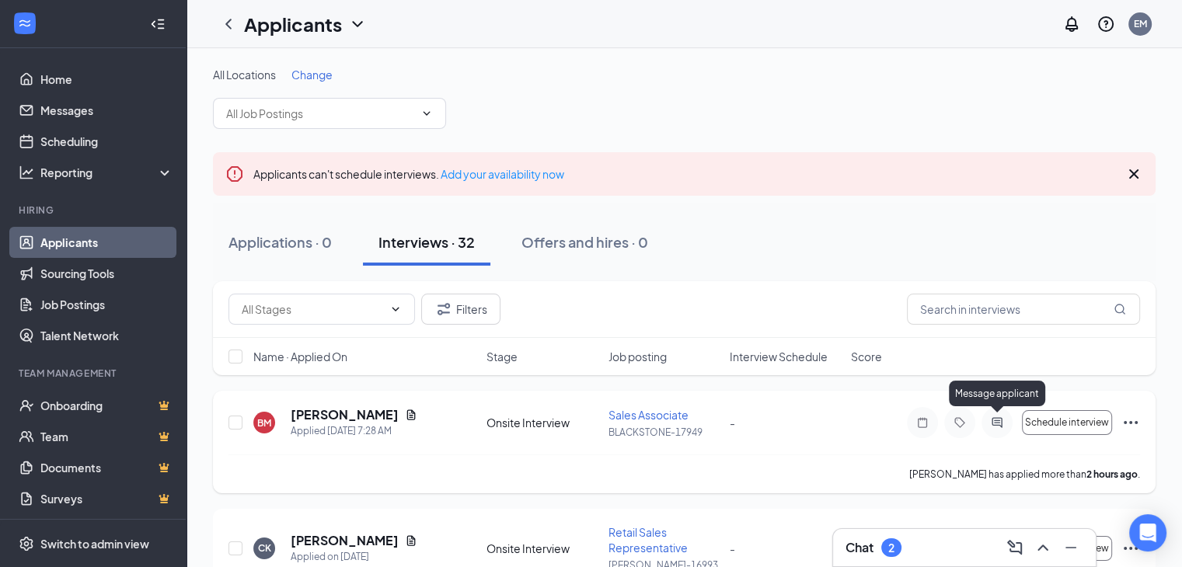
click at [995, 423] on icon "ActiveChat" at bounding box center [997, 423] width 19 height 12
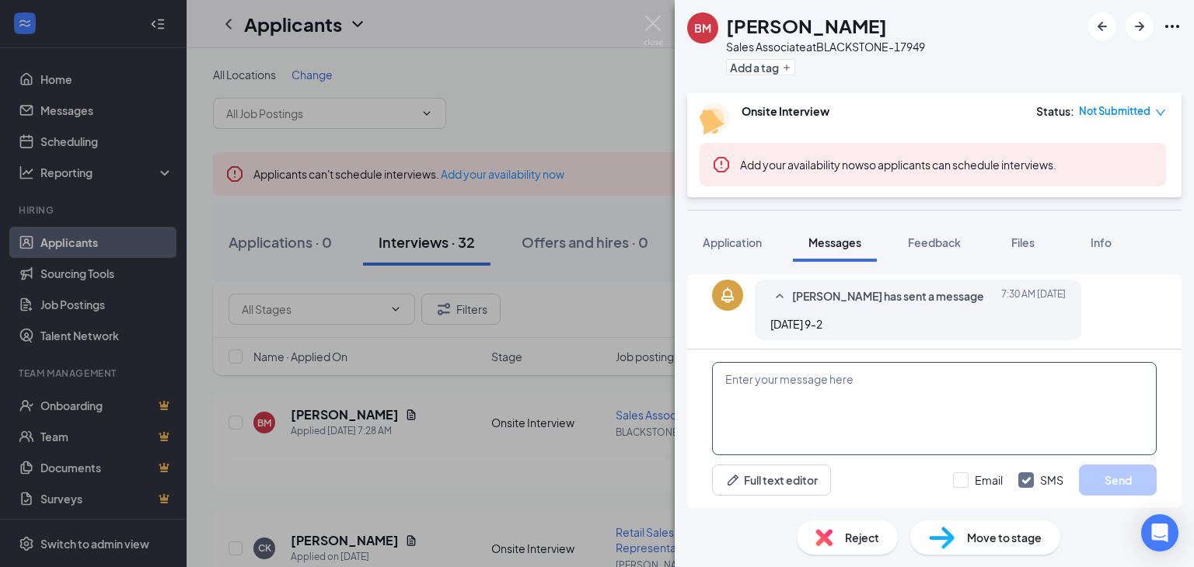
scroll to position [465, 0]
paste textarea "THANK YOU FOR APPLYING. IF YOU MEET THE QUALIFICATIONS THE MANAGER WILL CONTACT…"
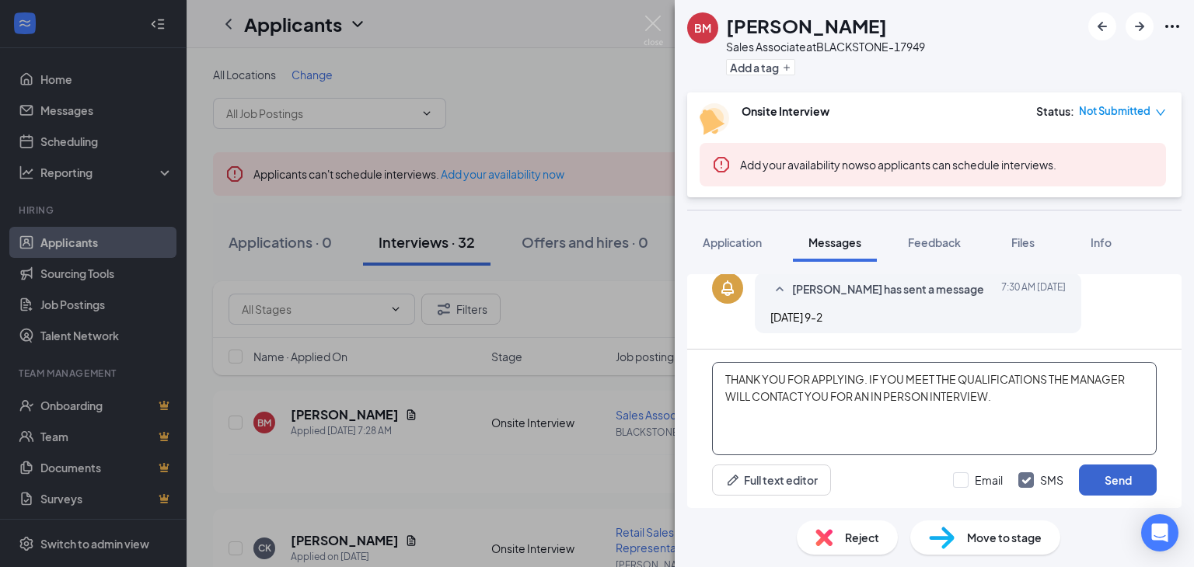
type textarea "THANK YOU FOR APPLYING. IF YOU MEET THE QUALIFICATIONS THE MANAGER WILL CONTACT…"
click at [1142, 480] on button "Send" at bounding box center [1118, 480] width 78 height 31
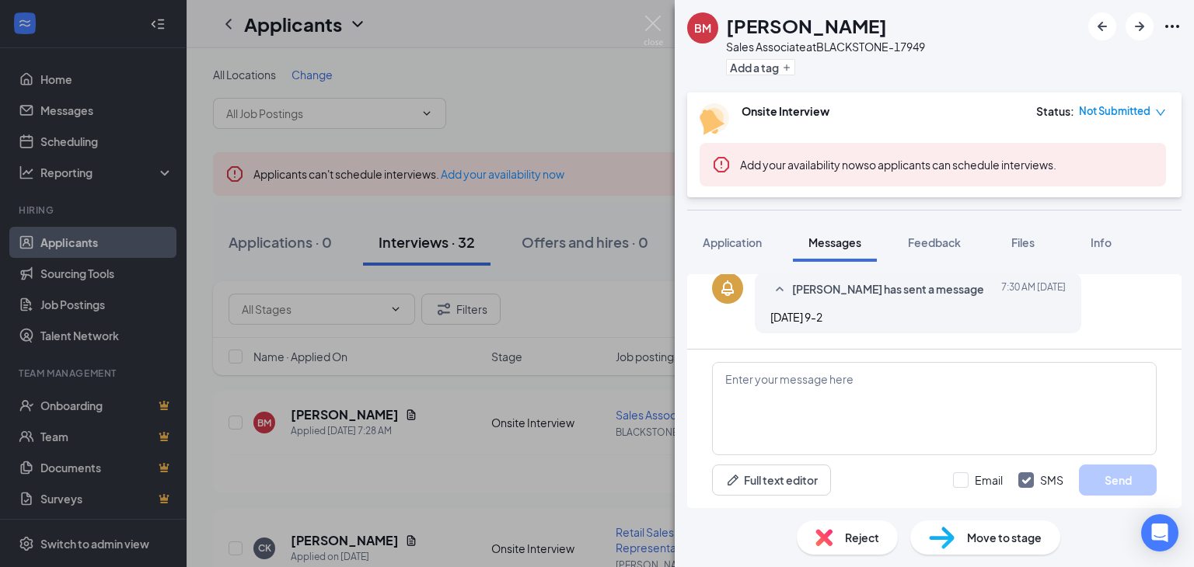
scroll to position [598, 0]
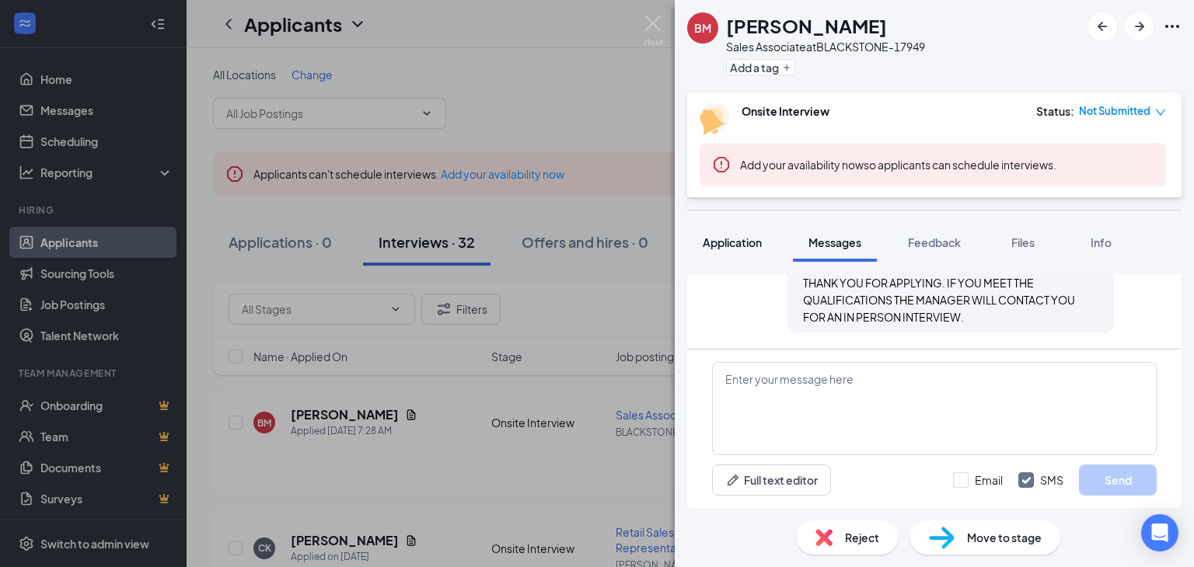
click at [712, 238] on span "Application" at bounding box center [732, 243] width 59 height 14
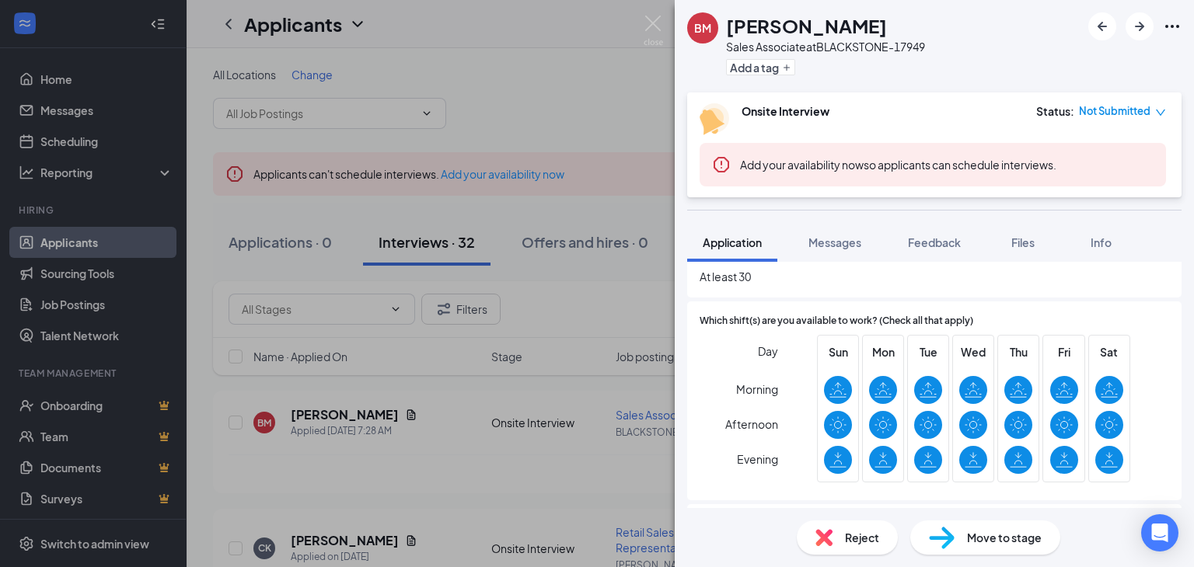
scroll to position [933, 0]
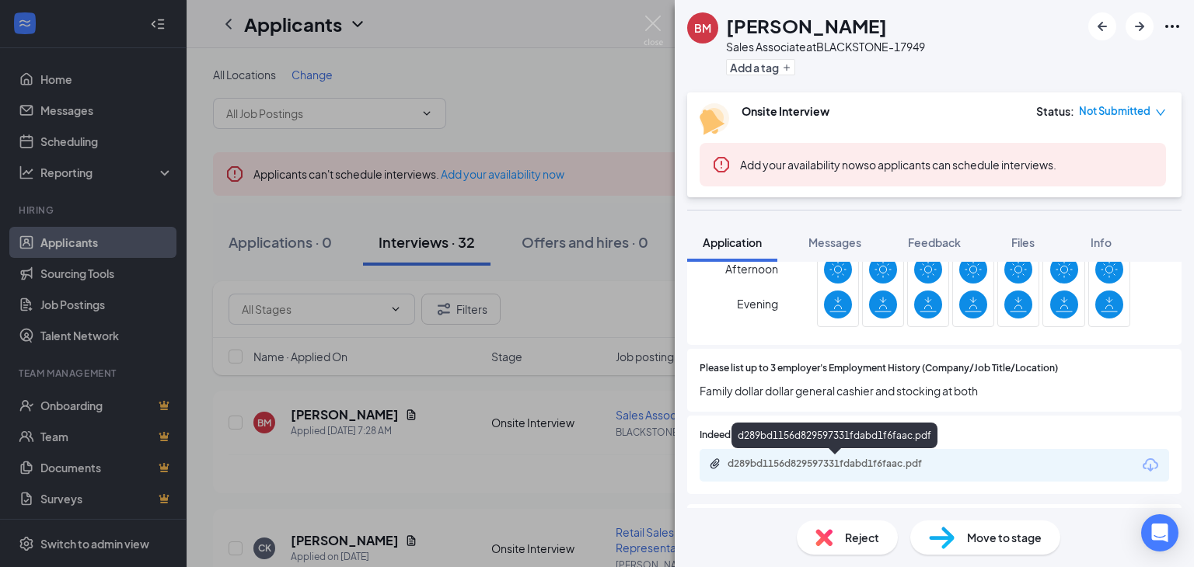
click at [796, 461] on div "d289bd1156d829597331fdabd1f6faac.pdf" at bounding box center [836, 464] width 218 height 12
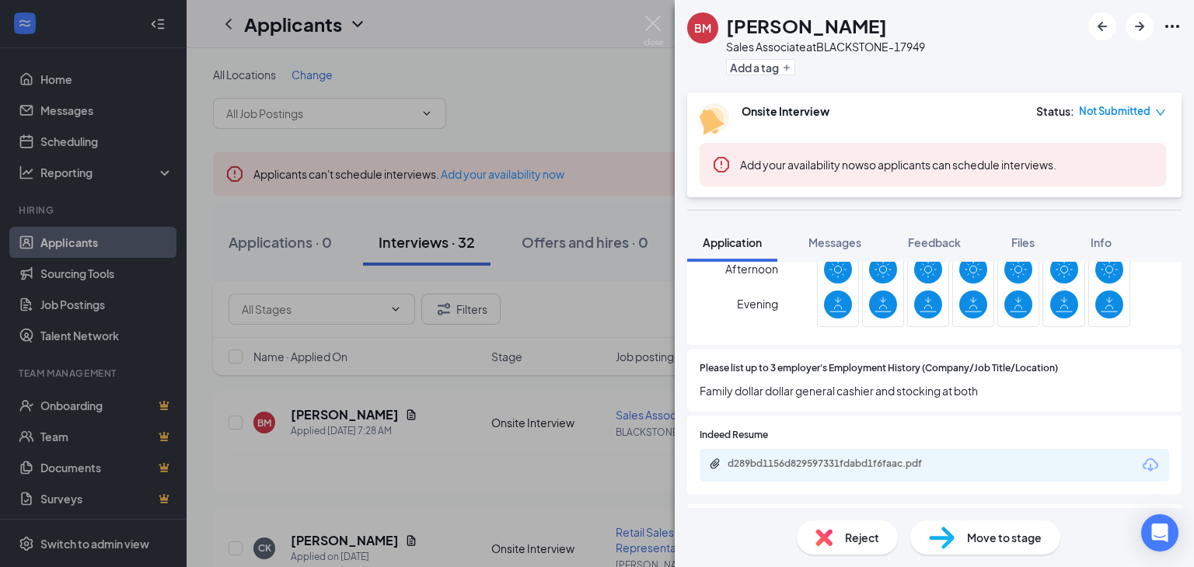
click at [449, 427] on div "BM [PERSON_NAME] Sales Associate at [GEOGRAPHIC_DATA]-17949 Add a tag Onsite In…" at bounding box center [597, 283] width 1194 height 567
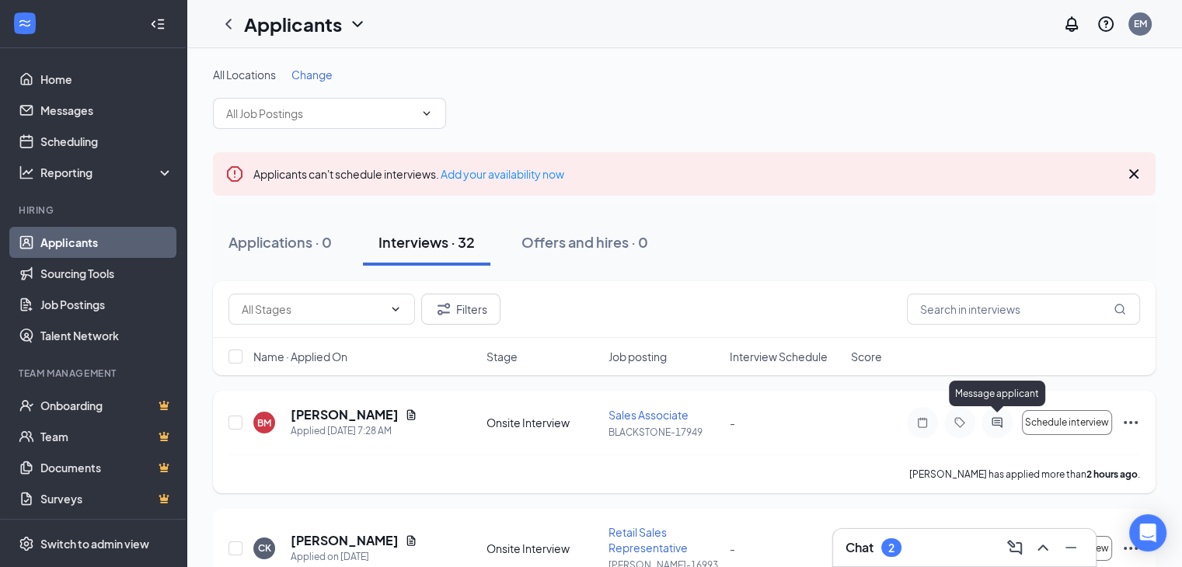
click at [995, 417] on icon "ActiveChat" at bounding box center [997, 423] width 19 height 12
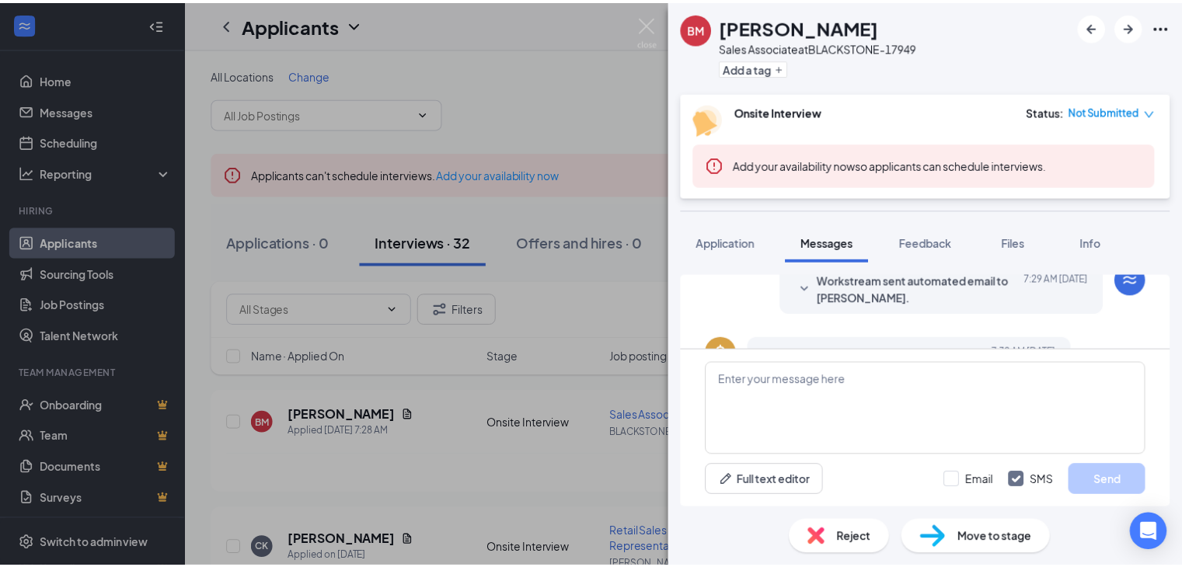
scroll to position [547, 0]
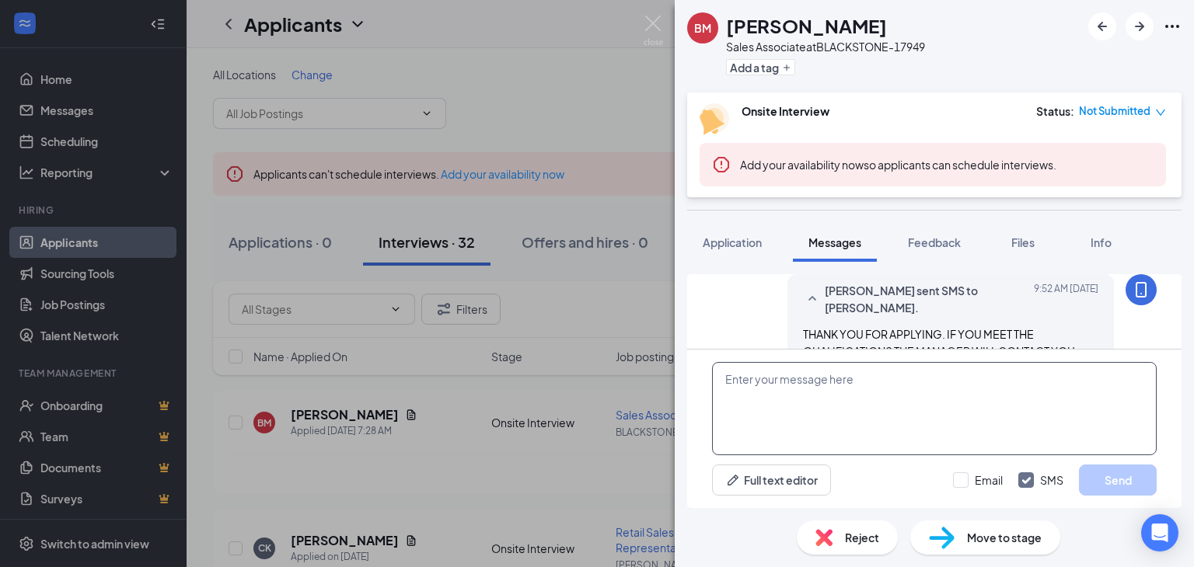
click at [794, 404] on textarea at bounding box center [934, 408] width 445 height 93
click at [424, 429] on div "BM [PERSON_NAME] Sales Associate at [GEOGRAPHIC_DATA]-17949 Add a tag Onsite In…" at bounding box center [597, 283] width 1194 height 567
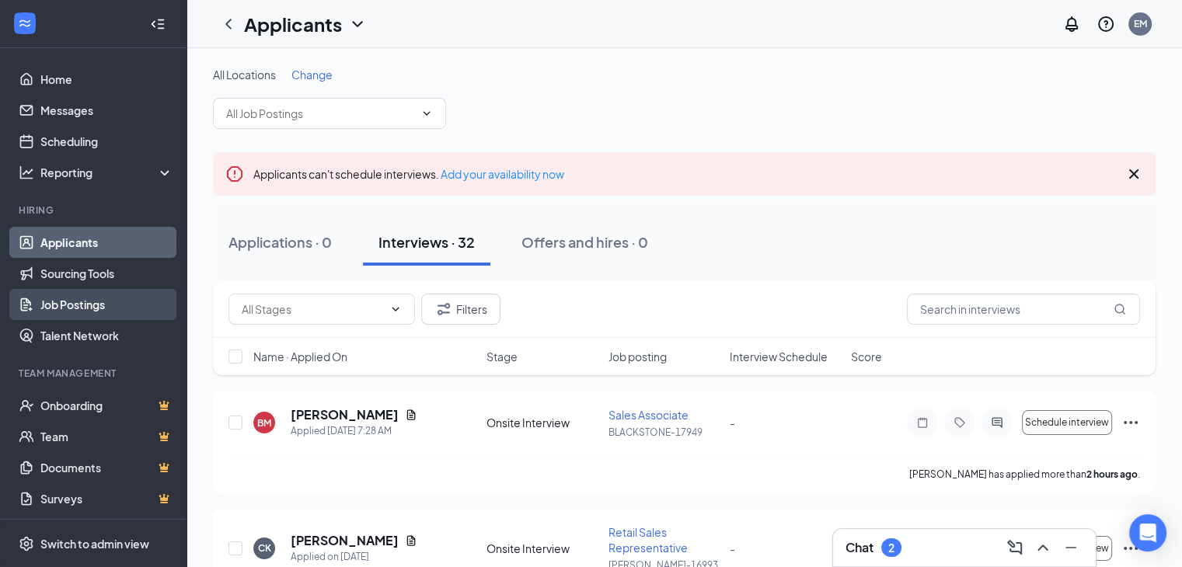
click at [69, 300] on link "Job Postings" at bounding box center [106, 304] width 133 height 31
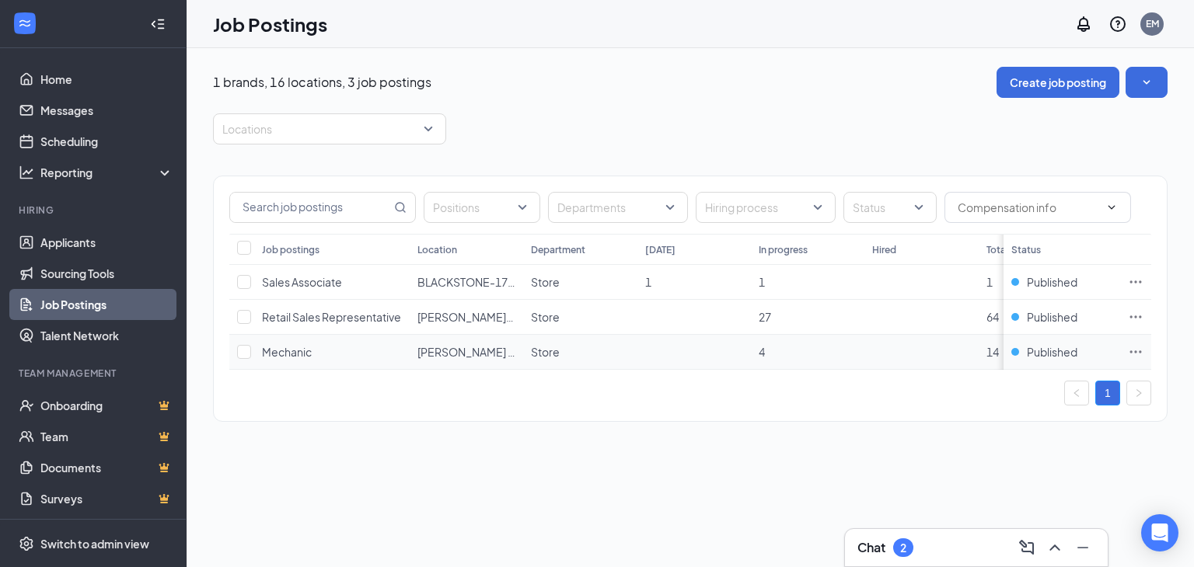
click at [1135, 346] on icon "Ellipses" at bounding box center [1136, 352] width 16 height 16
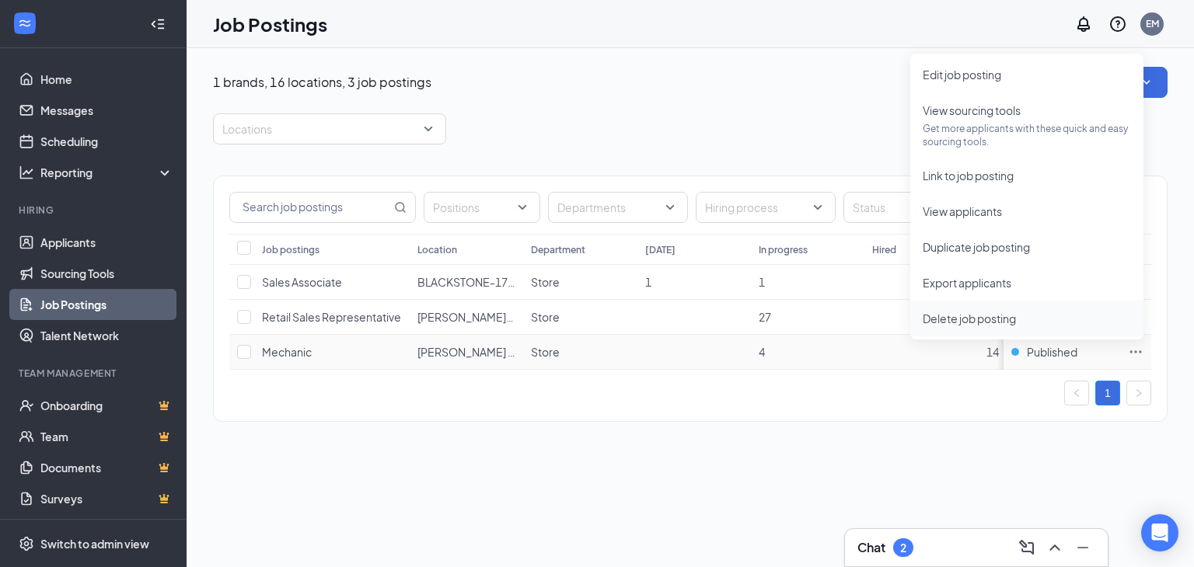
click at [972, 319] on span "Delete job posting" at bounding box center [969, 319] width 93 height 14
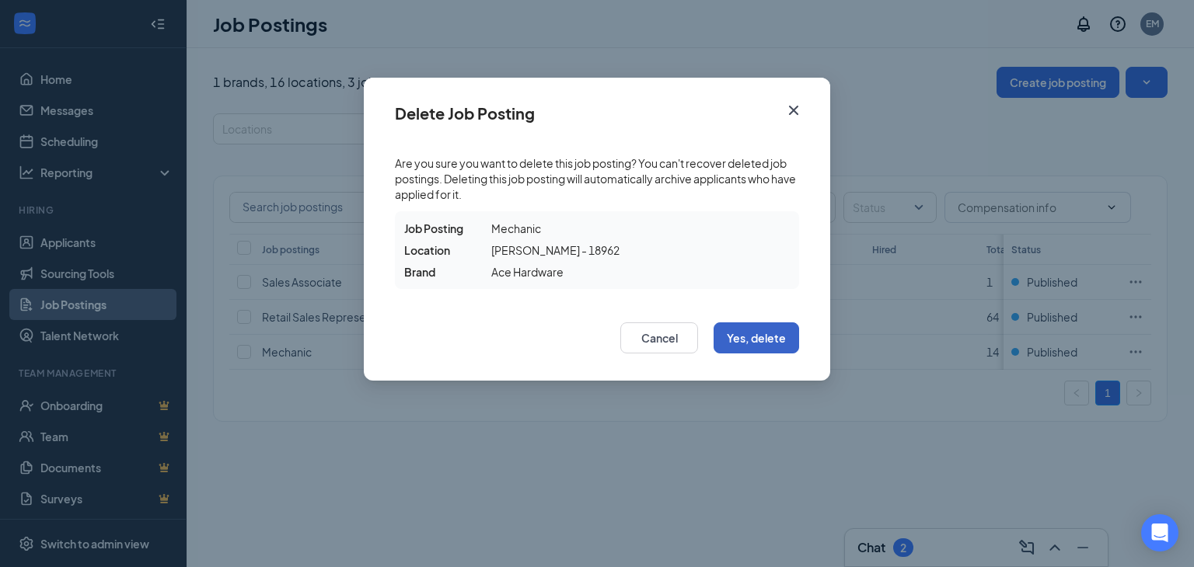
click at [759, 328] on button "Yes, delete" at bounding box center [756, 338] width 85 height 31
